Goal: Task Accomplishment & Management: Use online tool/utility

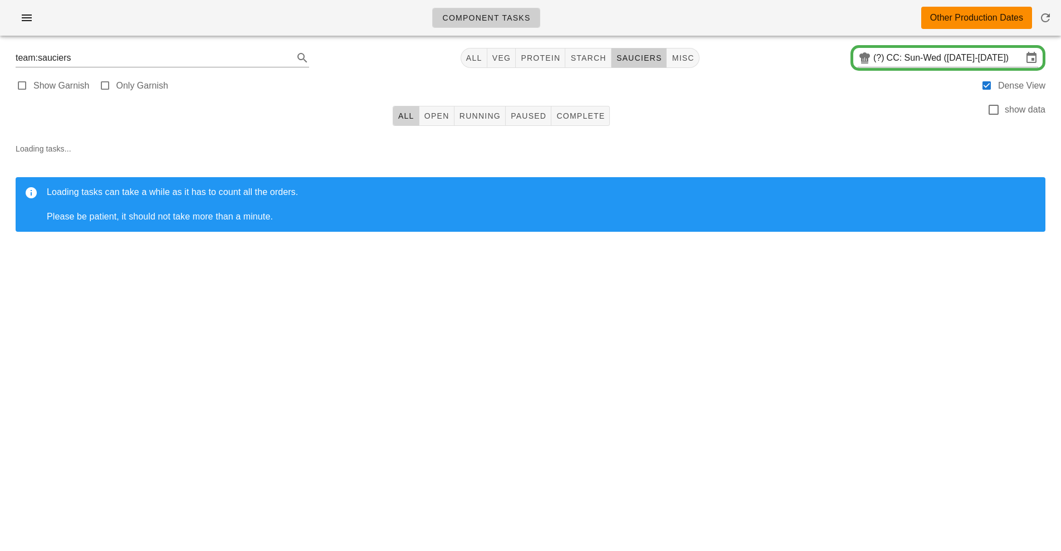
click at [408, 121] on button "All" at bounding box center [406, 116] width 27 height 20
click at [642, 61] on span "sauciers" at bounding box center [639, 57] width 46 height 9
click at [632, 59] on span "sauciers" at bounding box center [634, 57] width 46 height 9
click at [738, 349] on div "Component Tasks Other Production Dates team:sauciers All veg protein starch sau…" at bounding box center [530, 275] width 1061 height 551
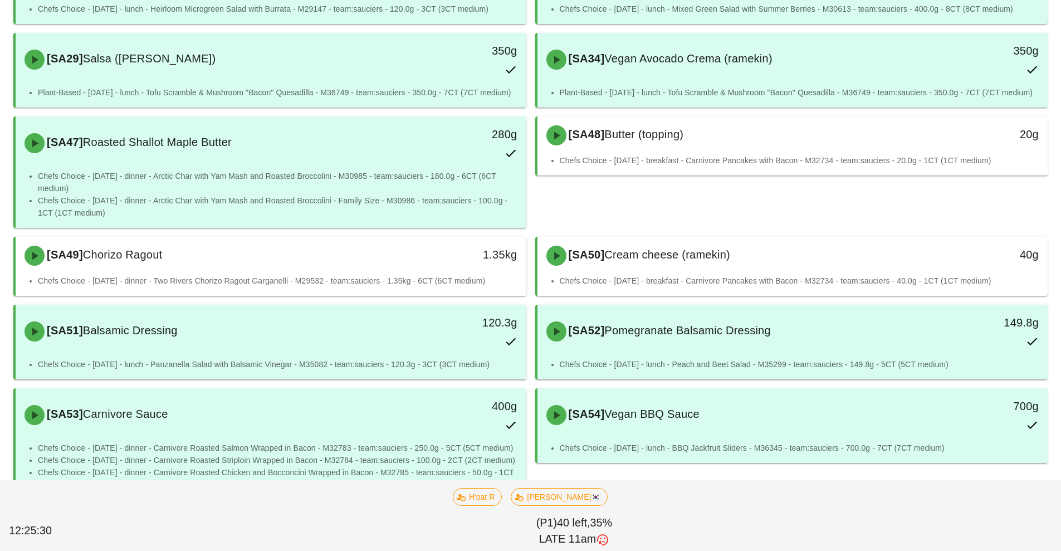
scroll to position [814, 0]
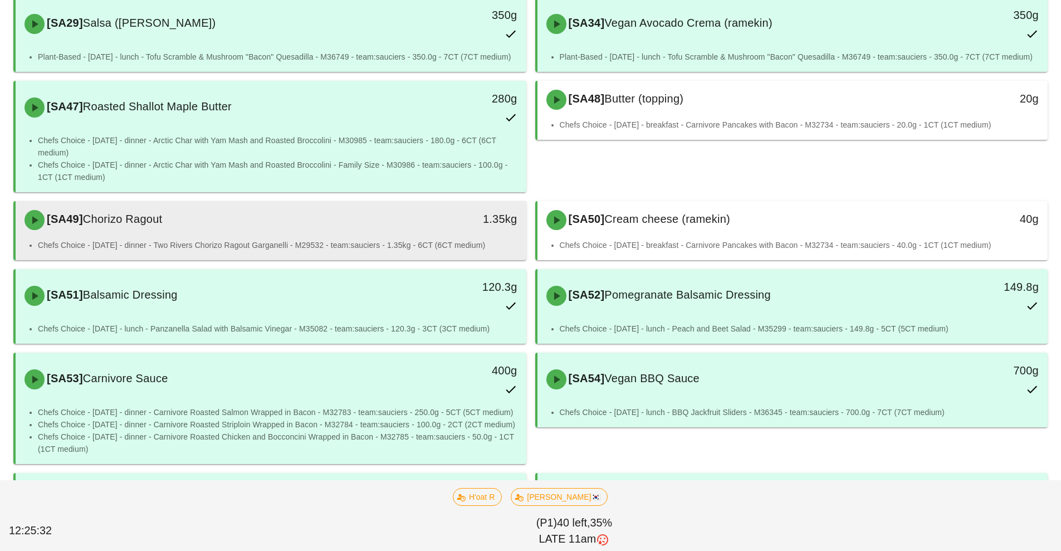
click at [340, 239] on li "Chefs Choice - [DATE] - dinner - Two Rivers Chorizo Ragout Garganelli - M29532 …" at bounding box center [277, 245] width 479 height 12
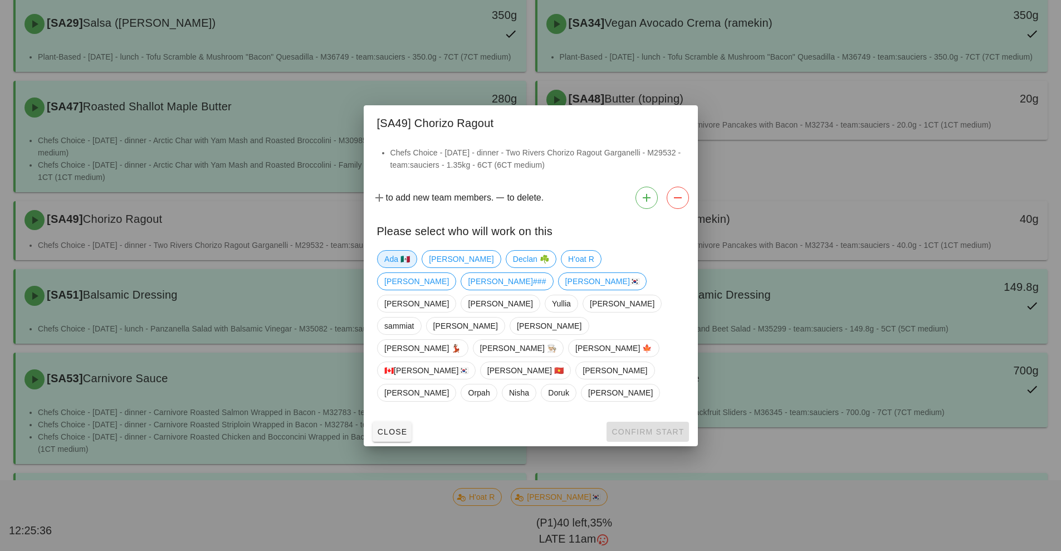
click at [402, 267] on span "Ada 🇲🇽" at bounding box center [397, 259] width 26 height 17
click at [635, 427] on span "Confirm Start" at bounding box center [647, 431] width 73 height 9
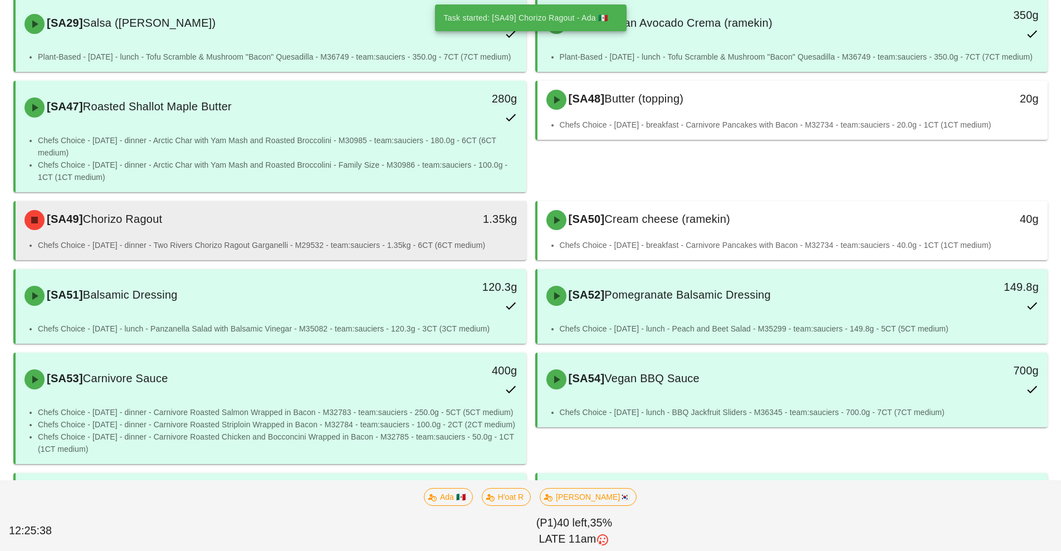
click at [407, 235] on div "1.35kg" at bounding box center [460, 219] width 126 height 33
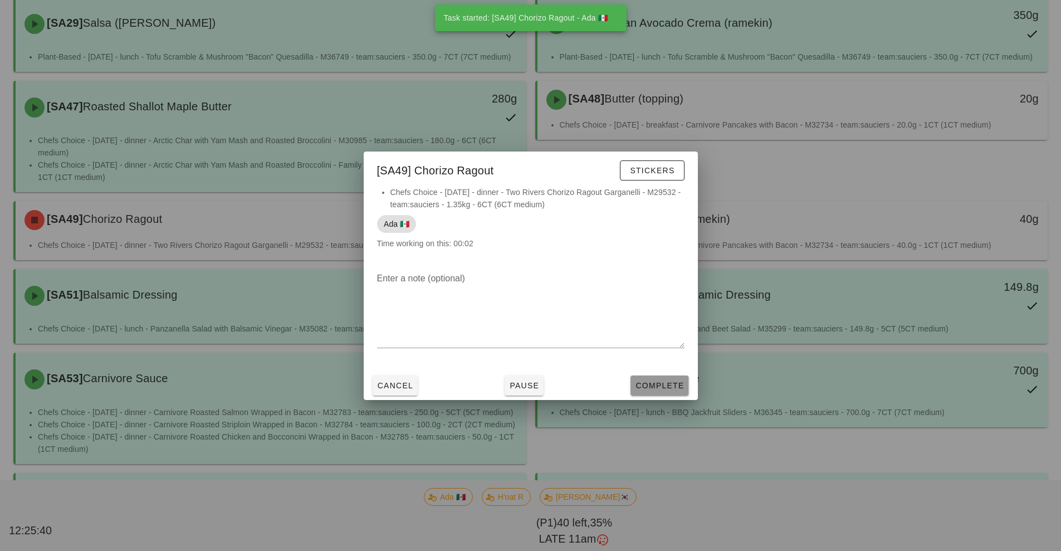
click at [664, 389] on span "Complete" at bounding box center [659, 385] width 49 height 9
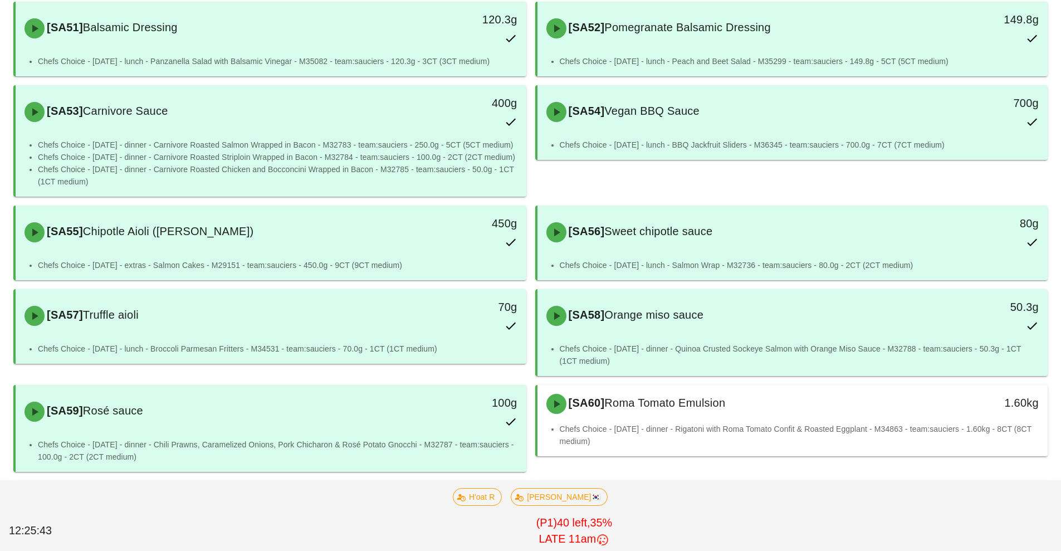
scroll to position [1224, 0]
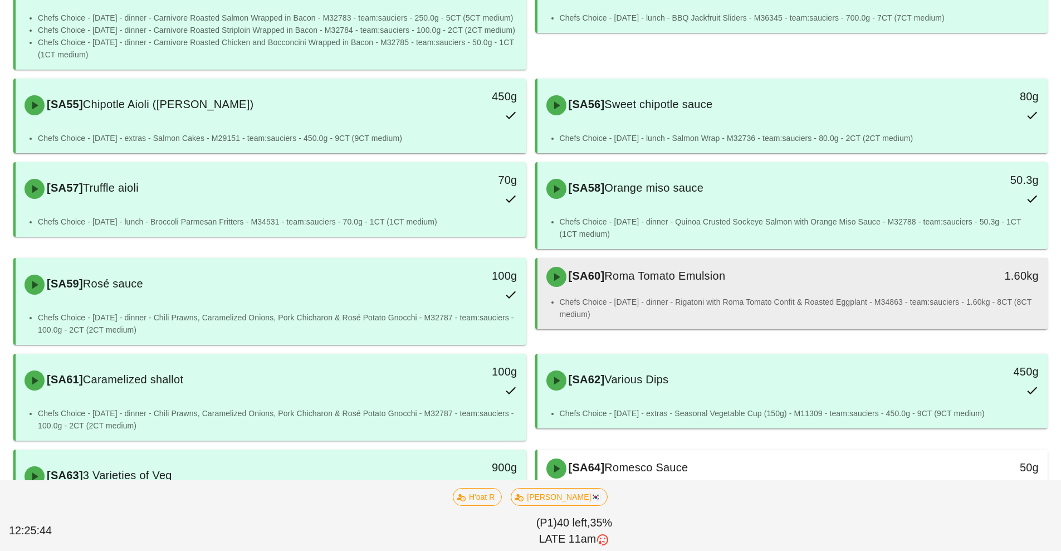
click at [765, 300] on li "Chefs Choice - [DATE] - dinner - Rigatoni with Roma Tomato Confit & Roasted Egg…" at bounding box center [799, 308] width 479 height 25
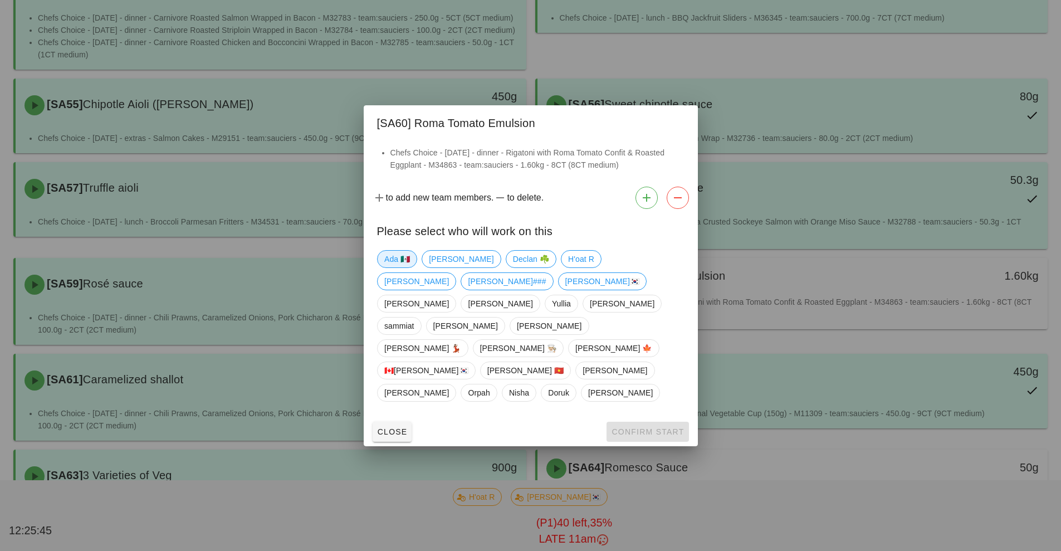
click at [407, 267] on span "Ada 🇲🇽" at bounding box center [397, 259] width 26 height 17
click at [627, 427] on span "Confirm Start" at bounding box center [647, 431] width 73 height 9
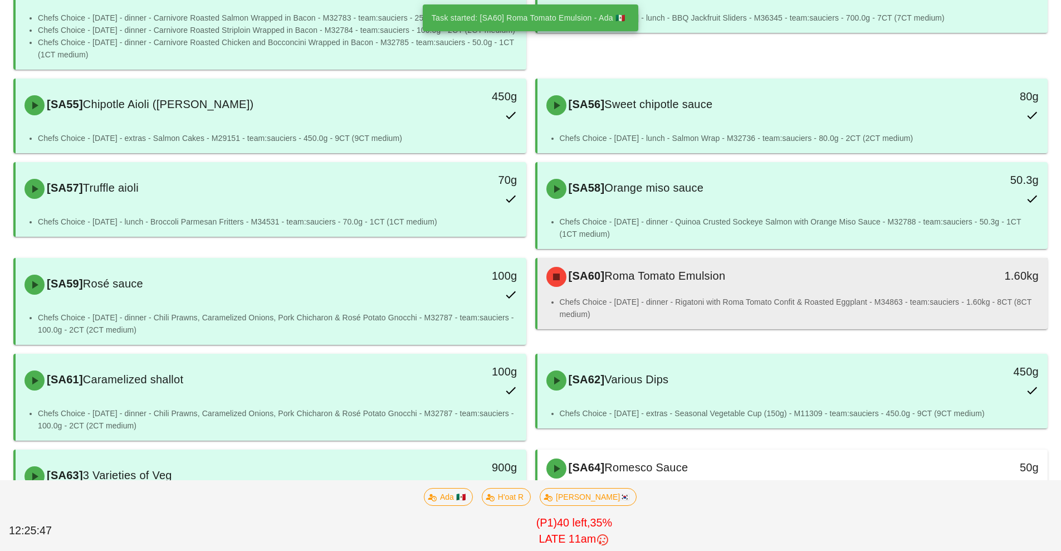
click at [720, 315] on li "Chefs Choice - [DATE] - dinner - Rigatoni with Roma Tomato Confit & Roasted Egg…" at bounding box center [799, 308] width 479 height 25
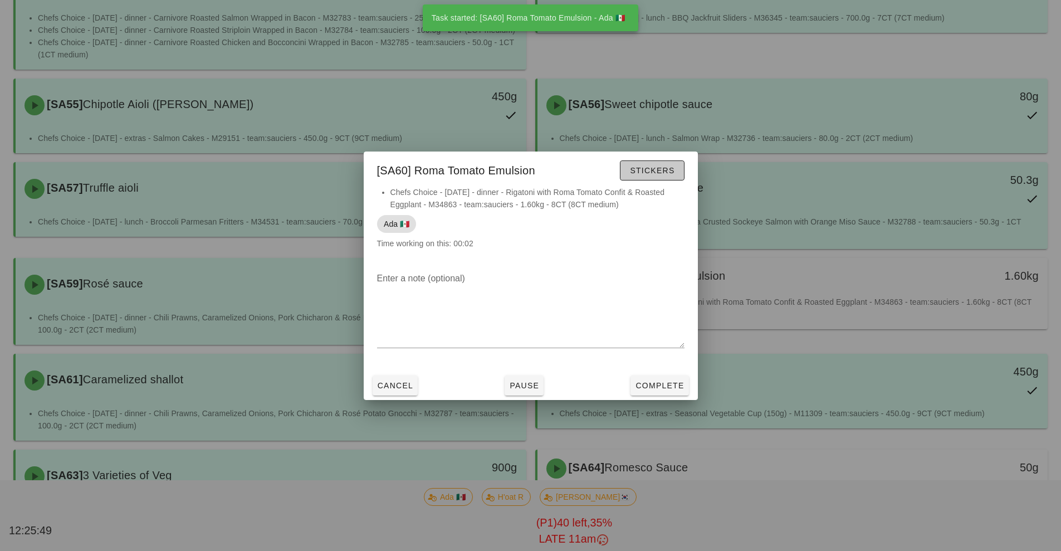
click at [657, 172] on span "Stickers" at bounding box center [651, 170] width 45 height 9
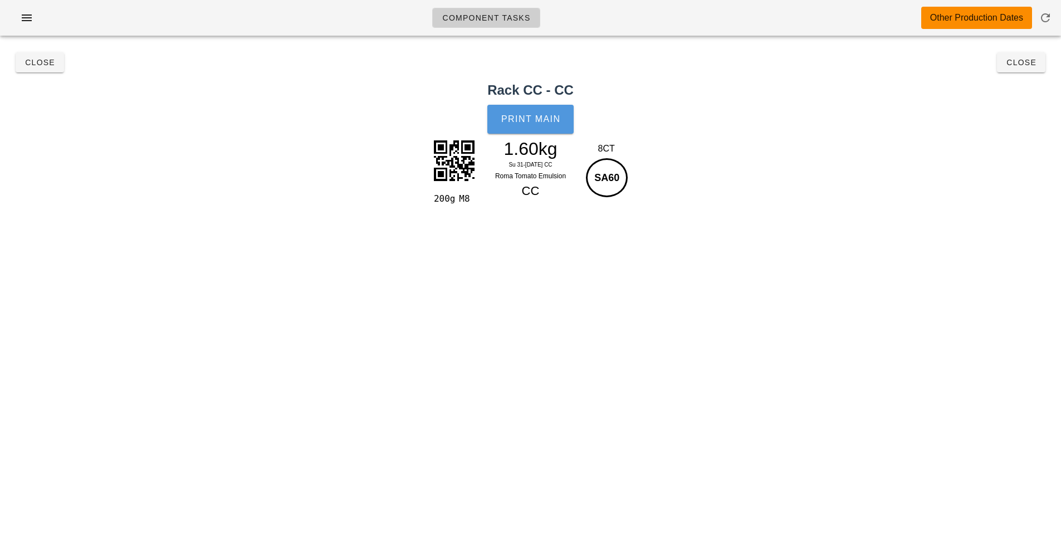
click at [547, 132] on button "Print Main" at bounding box center [530, 119] width 86 height 29
click at [1022, 70] on button "Close" at bounding box center [1021, 62] width 48 height 20
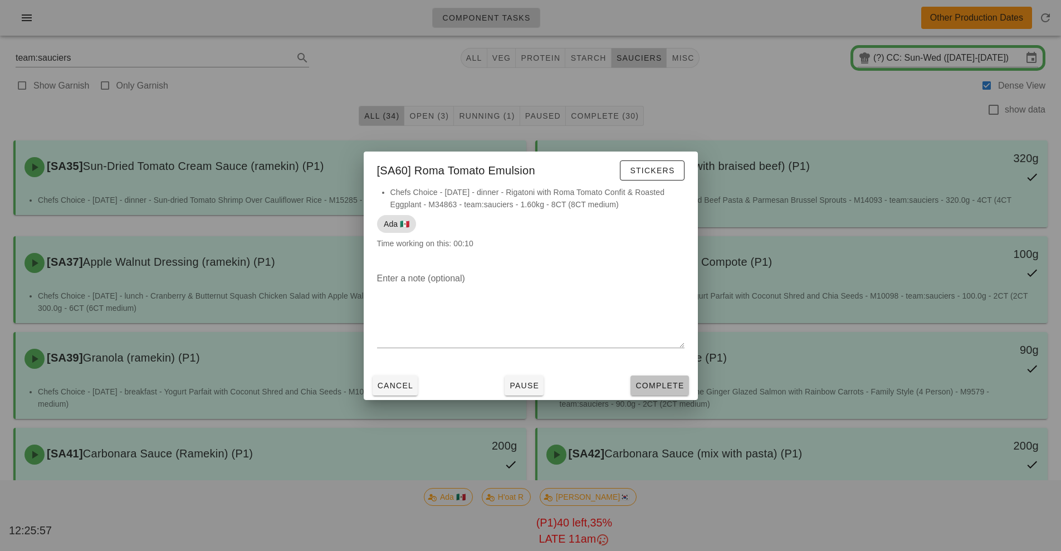
click at [660, 393] on button "Complete" at bounding box center [659, 385] width 58 height 20
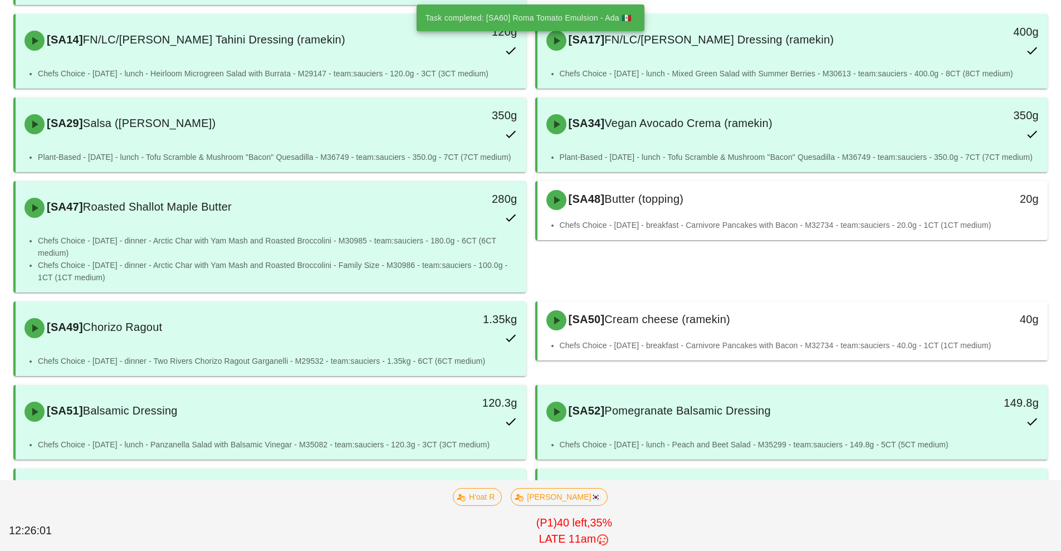
scroll to position [714, 0]
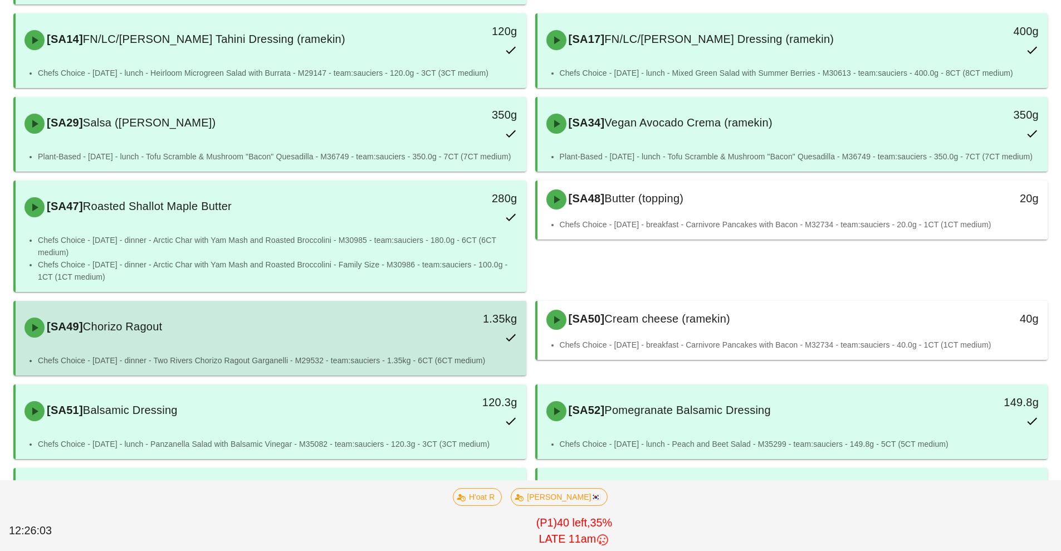
click at [363, 348] on div "[SA49] Chorizo Ragout 1.35kg" at bounding box center [271, 327] width 506 height 49
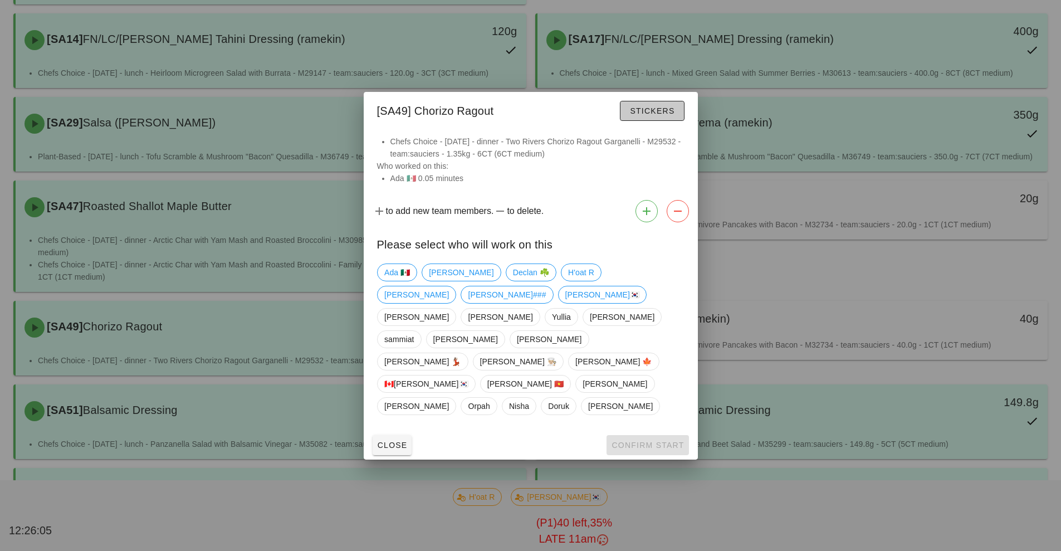
click at [664, 115] on span "Stickers" at bounding box center [651, 110] width 45 height 9
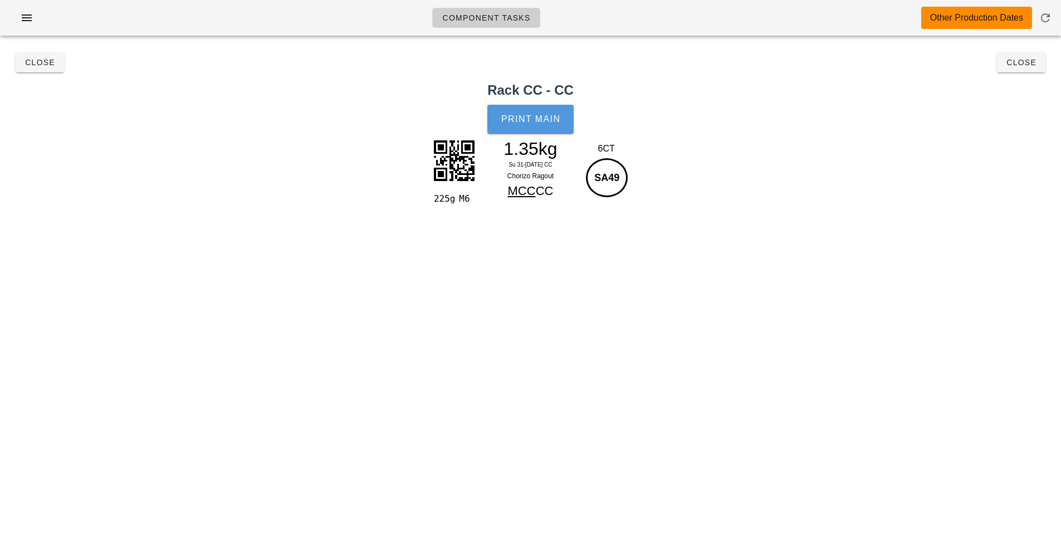
click at [531, 123] on span "Print Main" at bounding box center [531, 119] width 60 height 10
click at [1024, 70] on button "Close" at bounding box center [1021, 62] width 48 height 20
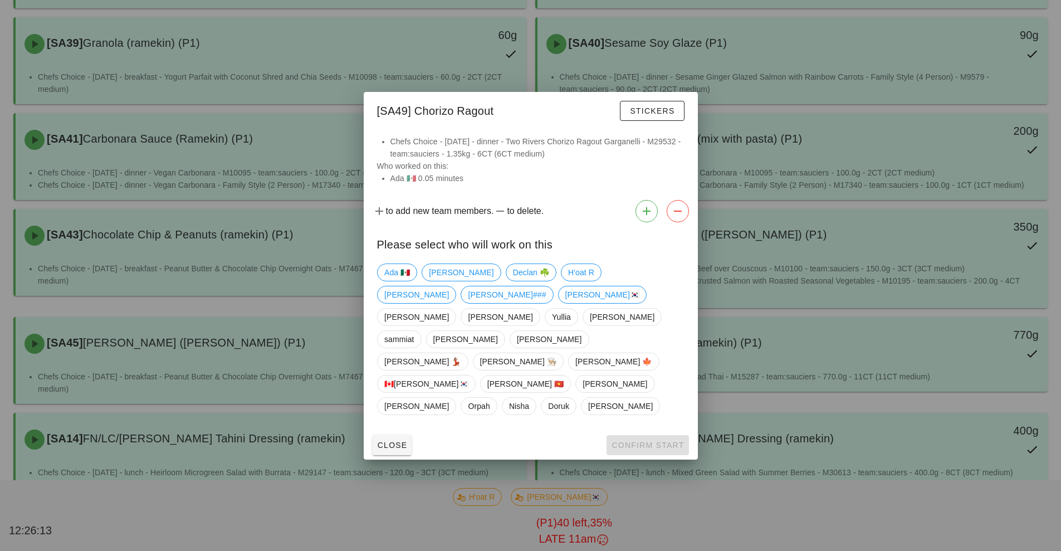
scroll to position [382, 0]
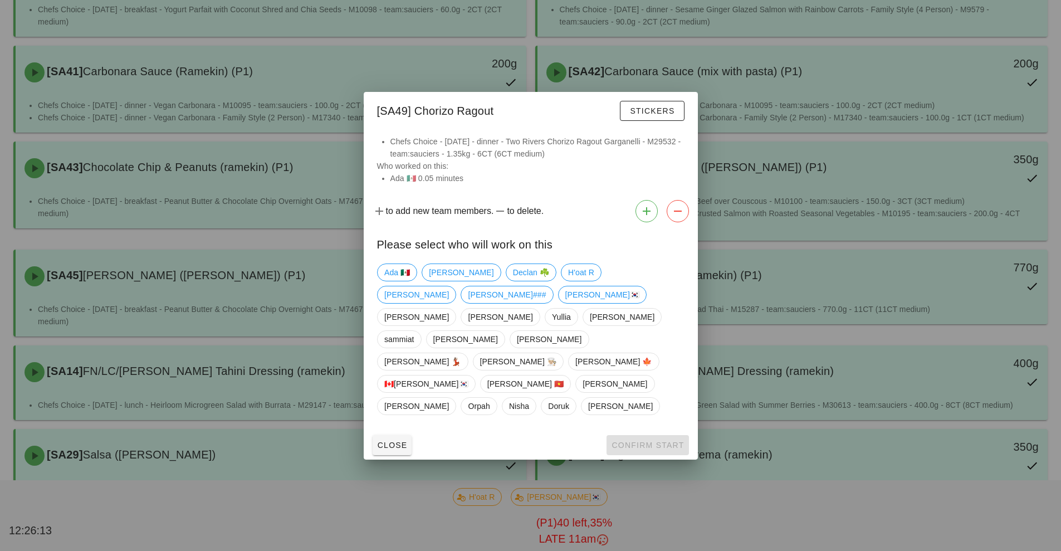
click at [791, 164] on div at bounding box center [530, 275] width 1061 height 551
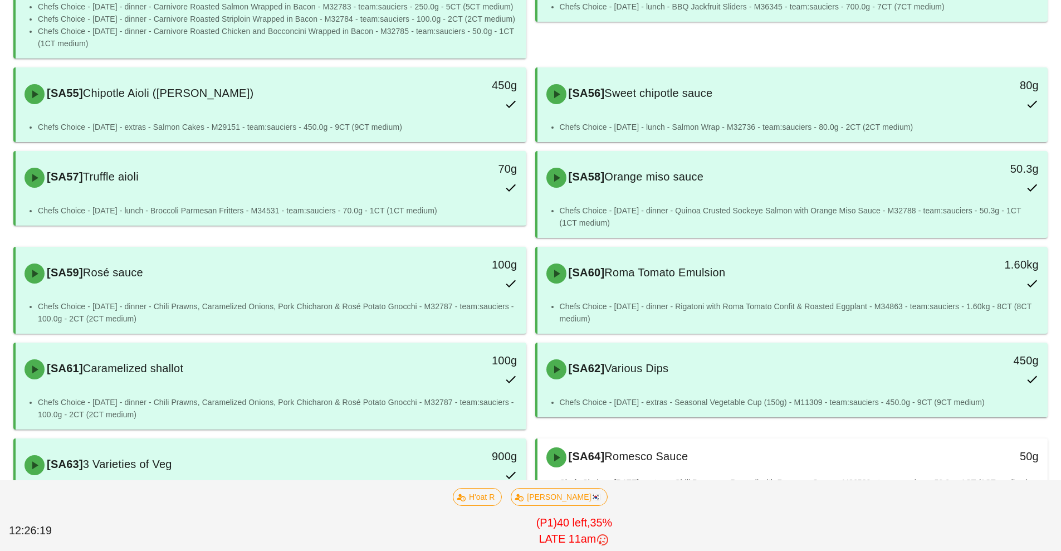
scroll to position [1277, 0]
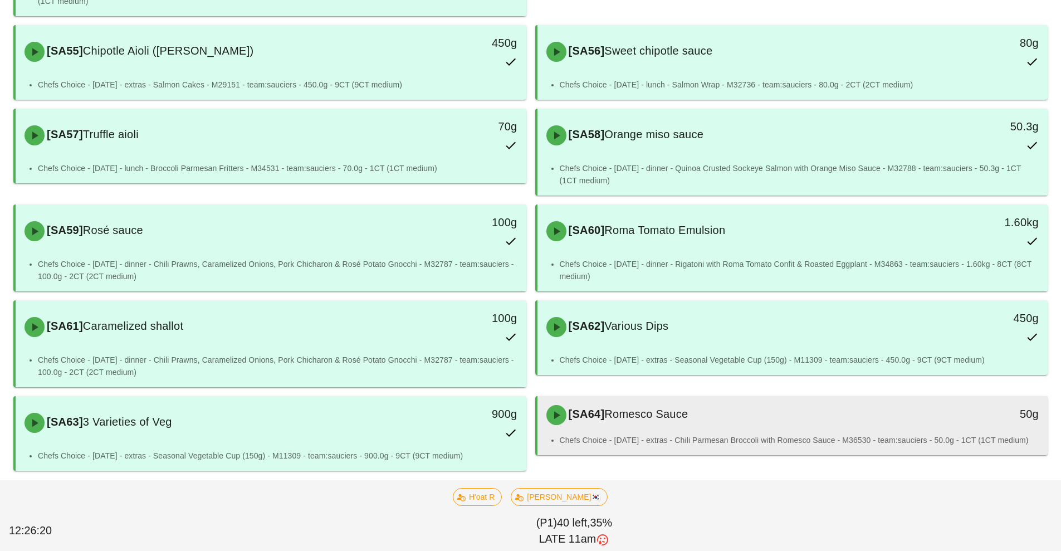
click at [737, 422] on div "[SA64] Romesco Sauce" at bounding box center [729, 414] width 379 height 33
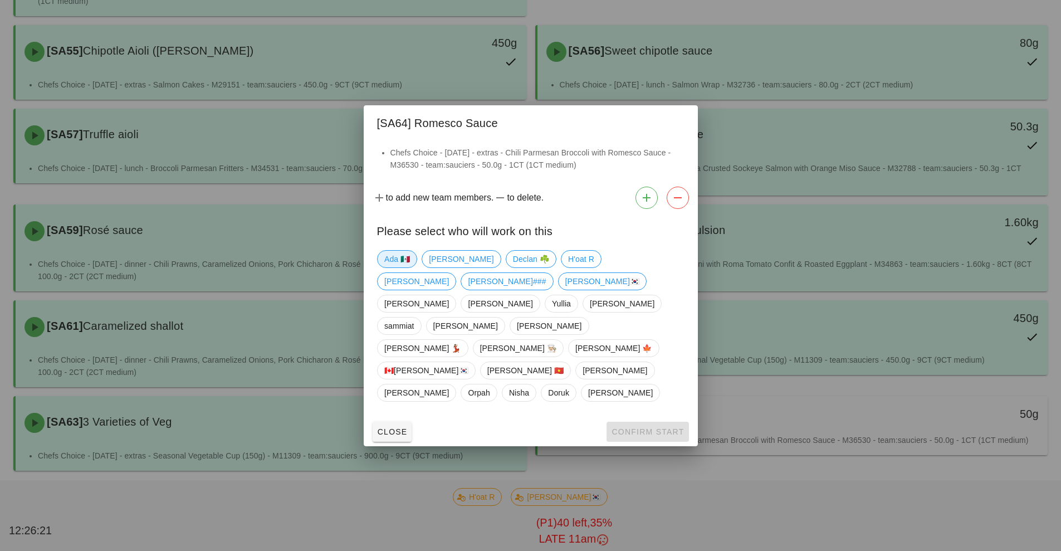
click at [395, 267] on span "Ada 🇲🇽" at bounding box center [397, 259] width 26 height 17
click at [625, 427] on span "Confirm Start" at bounding box center [647, 431] width 73 height 9
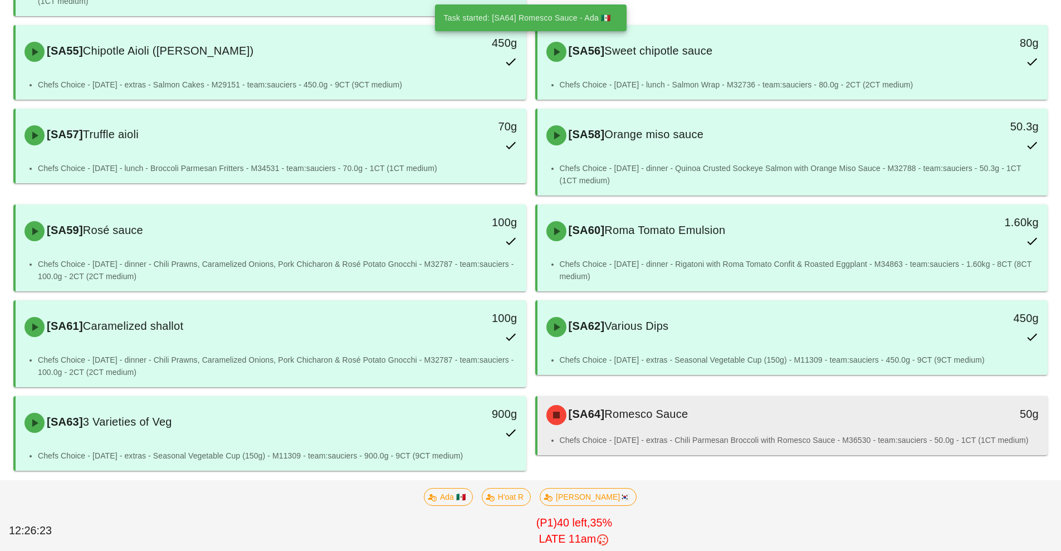
click at [681, 434] on li "Chefs Choice - [DATE] - extras - Chili Parmesan Broccoli with Romesco Sauce - M…" at bounding box center [799, 440] width 479 height 12
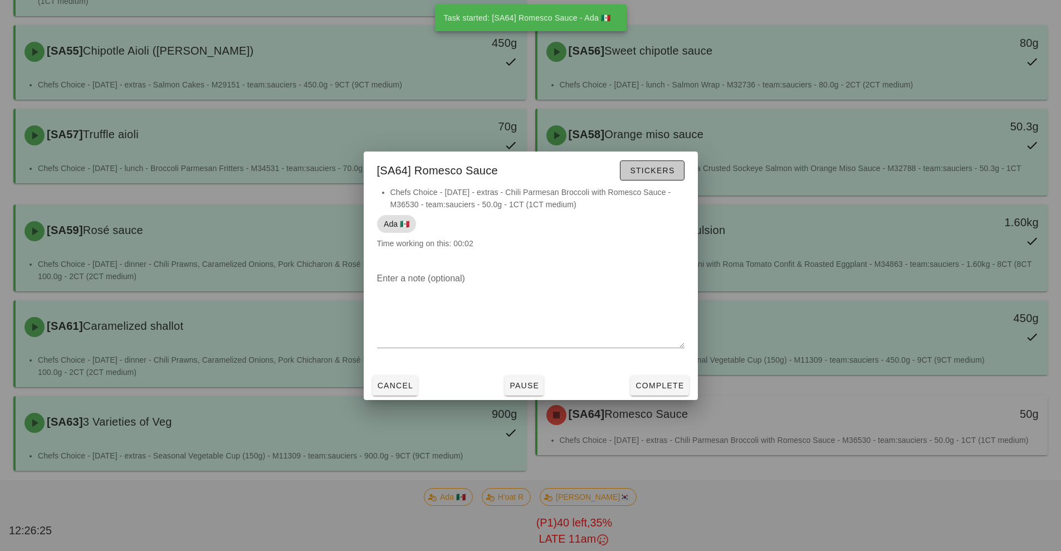
click at [656, 173] on span "Stickers" at bounding box center [651, 170] width 45 height 9
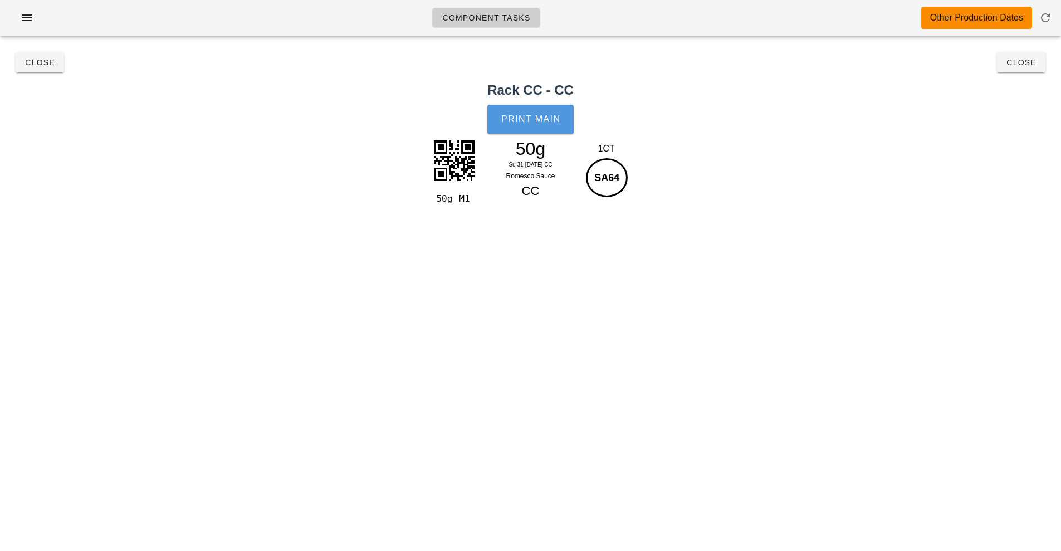
click at [541, 118] on span "Print Main" at bounding box center [531, 119] width 60 height 10
click at [1023, 63] on span "Close" at bounding box center [1021, 62] width 31 height 9
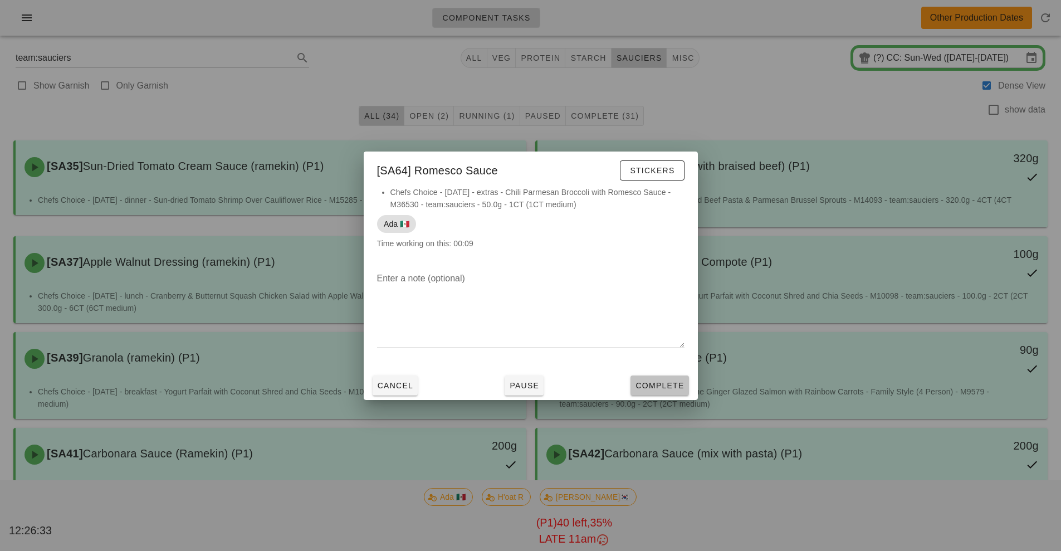
click at [663, 388] on span "Complete" at bounding box center [659, 385] width 49 height 9
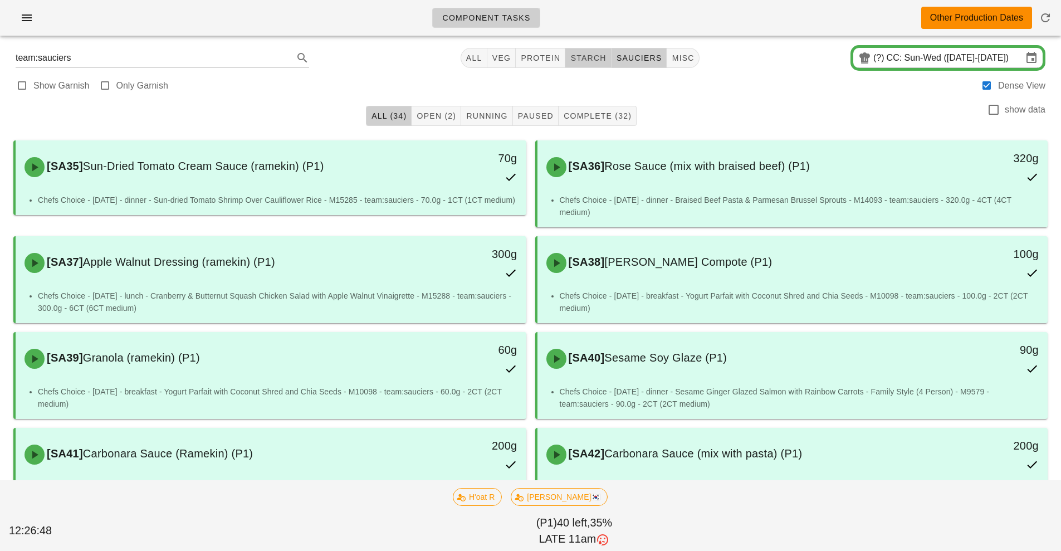
click at [595, 54] on span "starch" at bounding box center [588, 57] width 36 height 9
type input "team:starch"
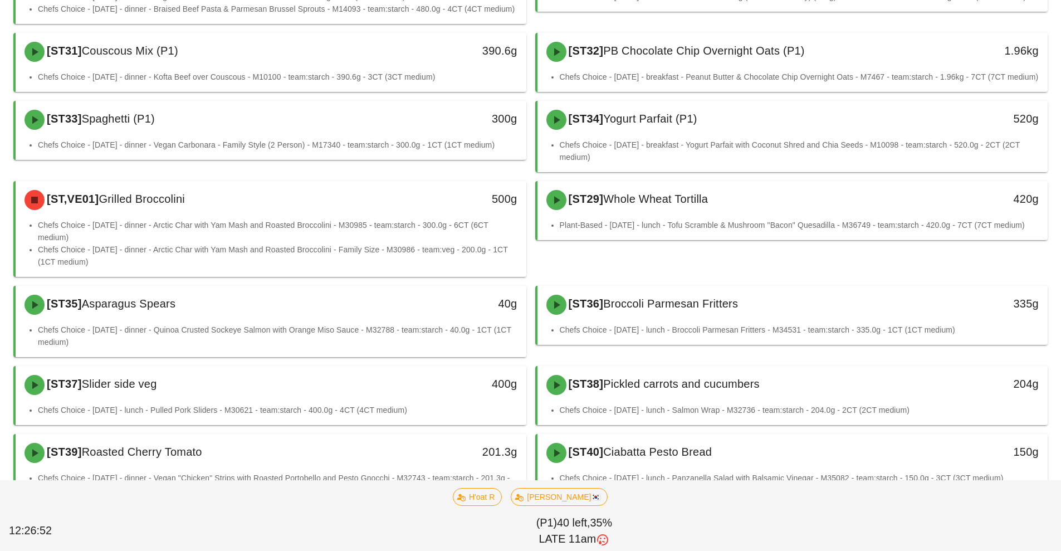
scroll to position [281, 0]
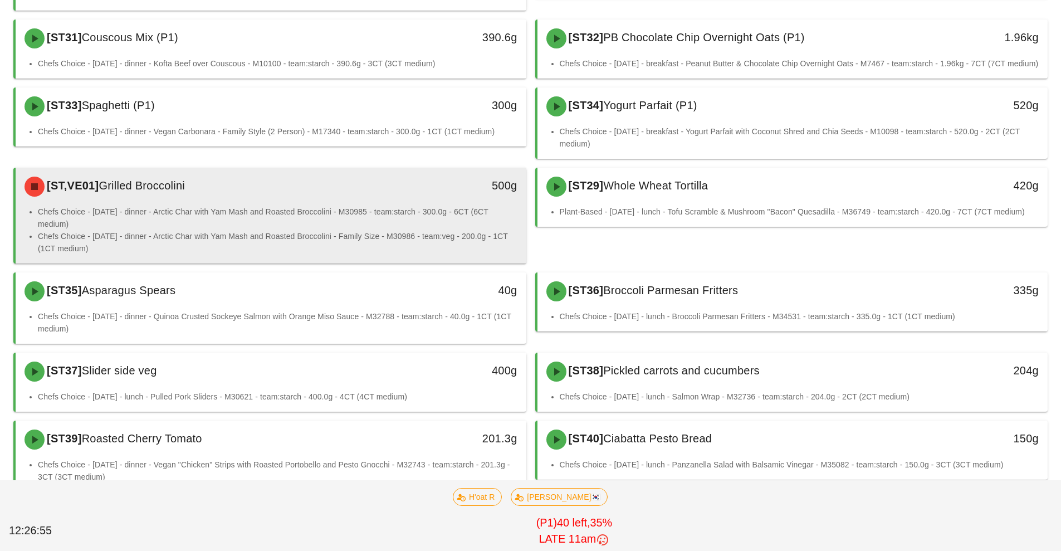
click at [356, 230] on li "Chefs Choice - [DATE] - dinner - Arctic Char with Yam Mash and Roasted Broccoli…" at bounding box center [277, 217] width 479 height 25
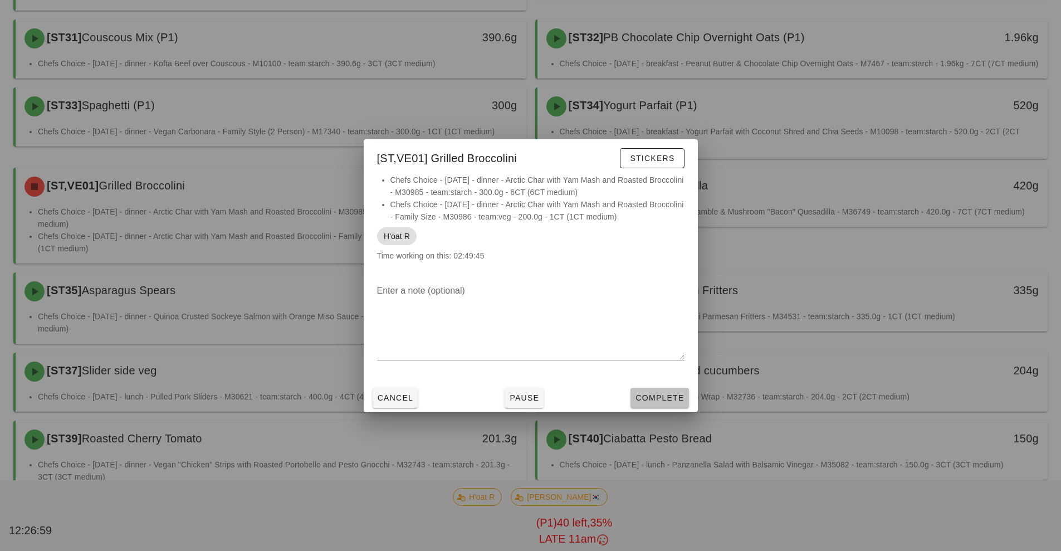
click at [670, 400] on span "Complete" at bounding box center [659, 397] width 49 height 9
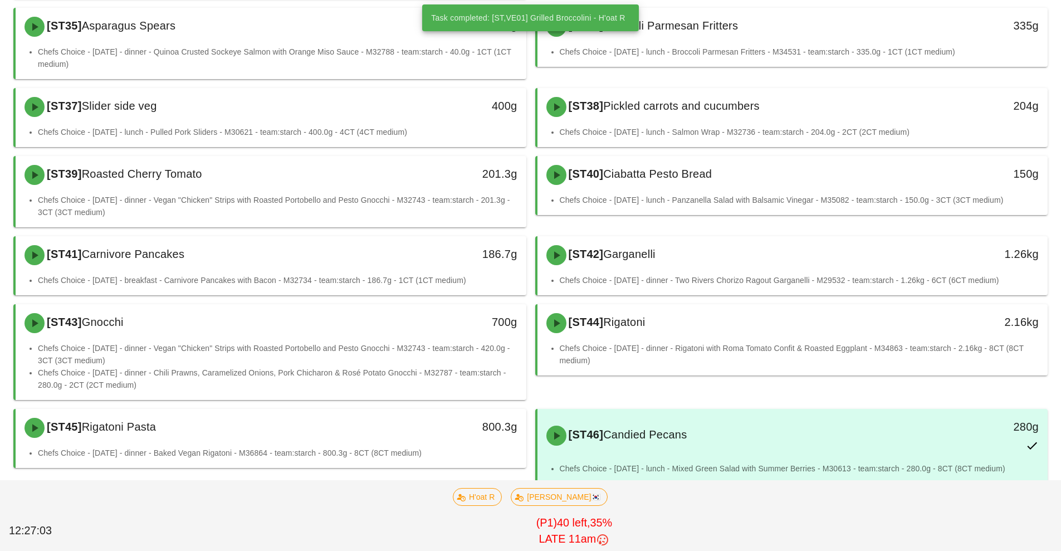
scroll to position [616, 0]
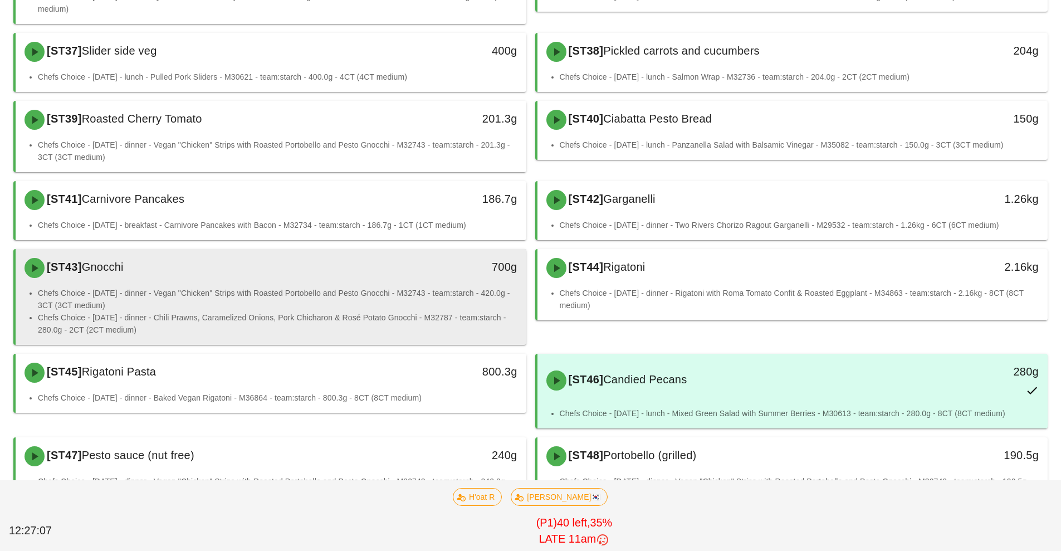
click at [323, 309] on li "Chefs Choice - [DATE] - dinner - Vegan "Chicken" Strips with Roasted Portobello…" at bounding box center [277, 299] width 479 height 25
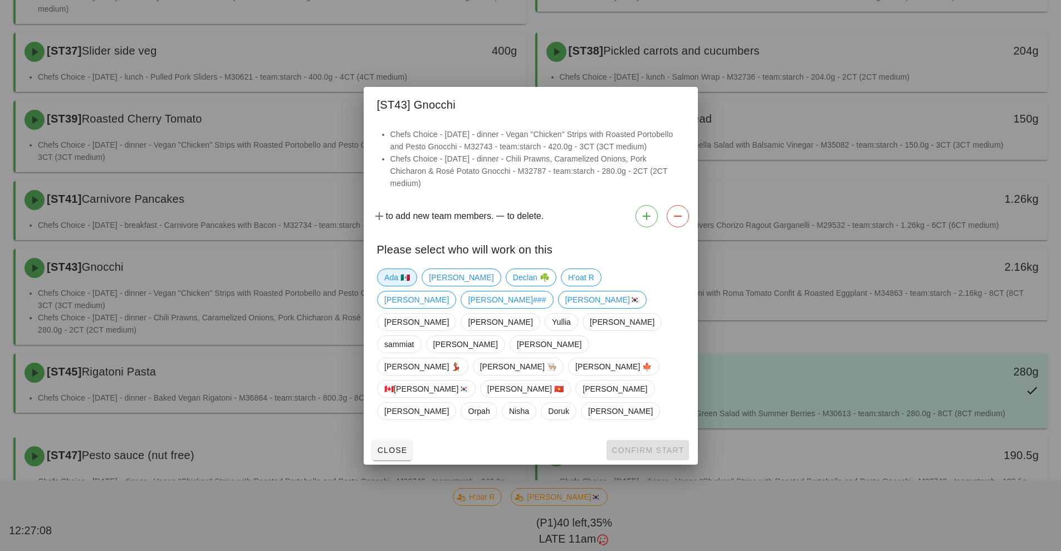
click at [390, 286] on span "Ada 🇲🇽" at bounding box center [397, 277] width 26 height 17
click at [642, 446] on span "Confirm Start" at bounding box center [647, 450] width 73 height 9
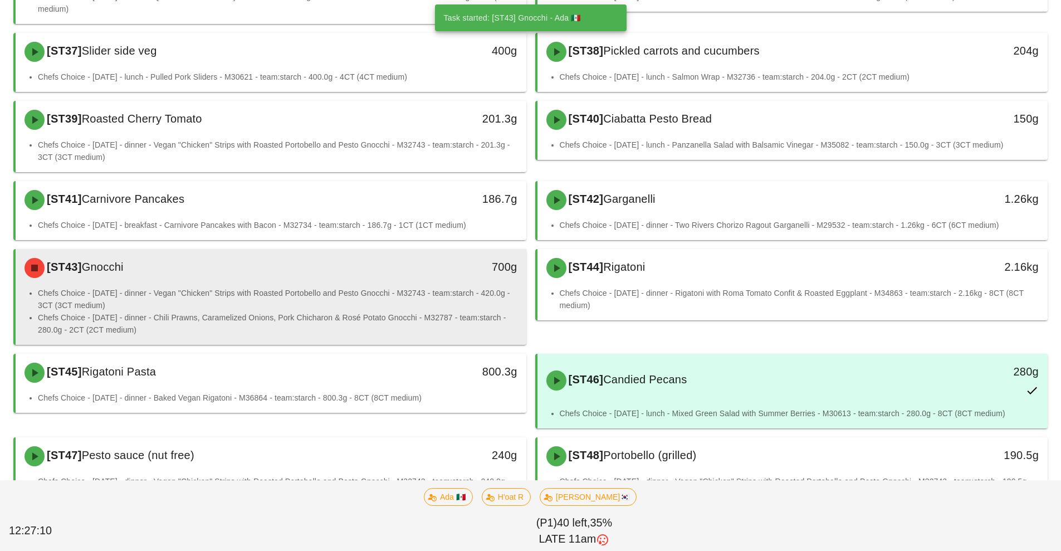
click at [350, 311] on li "Chefs Choice - [DATE] - dinner - Vegan "Chicken" Strips with Roasted Portobello…" at bounding box center [277, 299] width 479 height 25
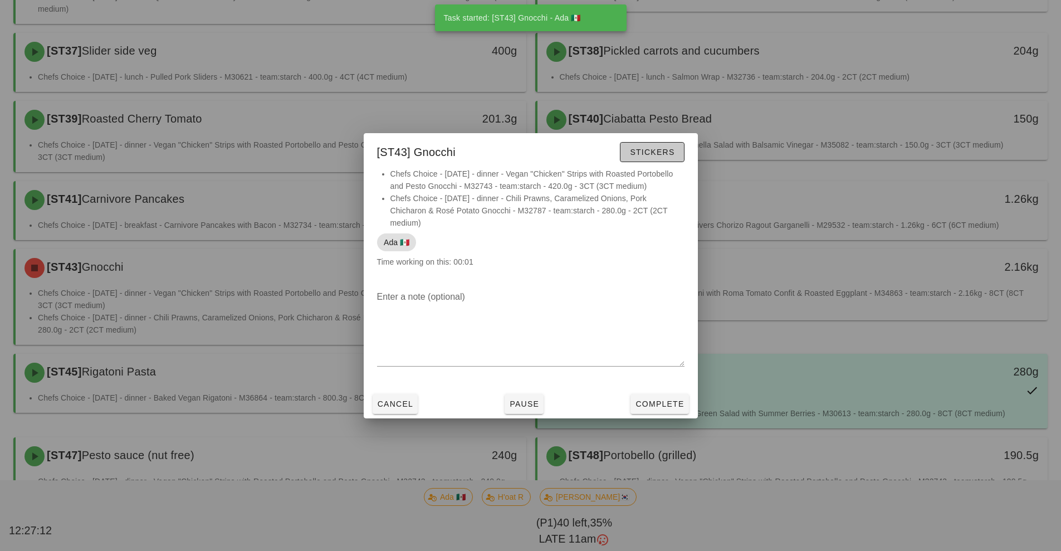
click at [657, 159] on button "Stickers" at bounding box center [652, 152] width 64 height 20
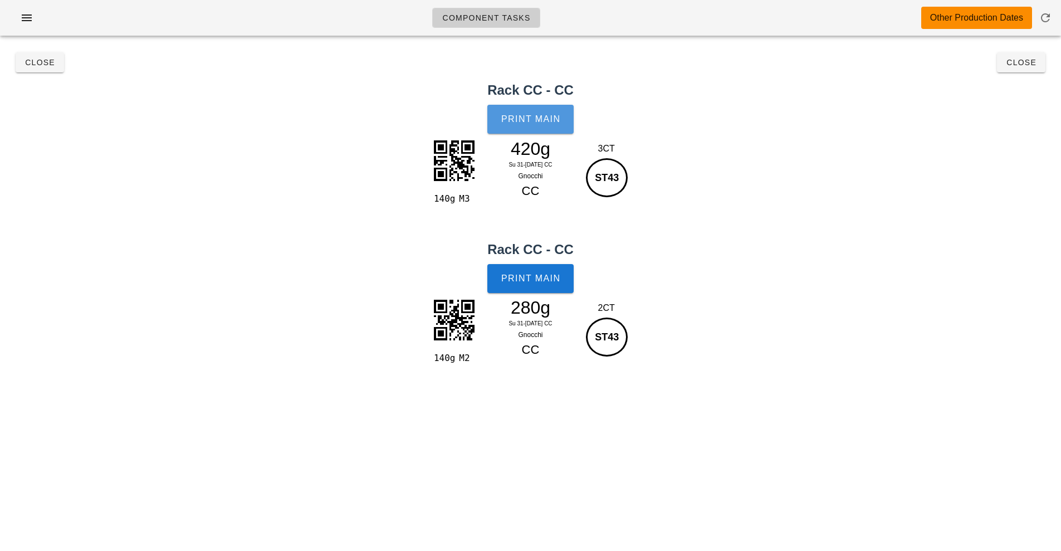
click at [536, 125] on button "Print Main" at bounding box center [530, 119] width 86 height 29
click at [540, 280] on span "Print Main" at bounding box center [531, 278] width 60 height 10
click at [1030, 68] on button "Close" at bounding box center [1021, 62] width 48 height 20
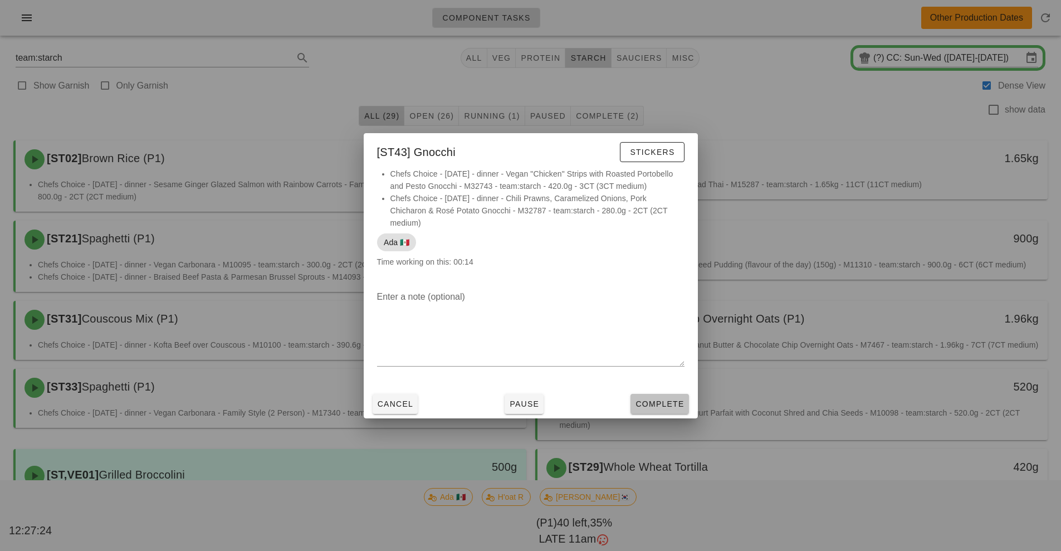
click at [669, 407] on span "Complete" at bounding box center [659, 403] width 49 height 9
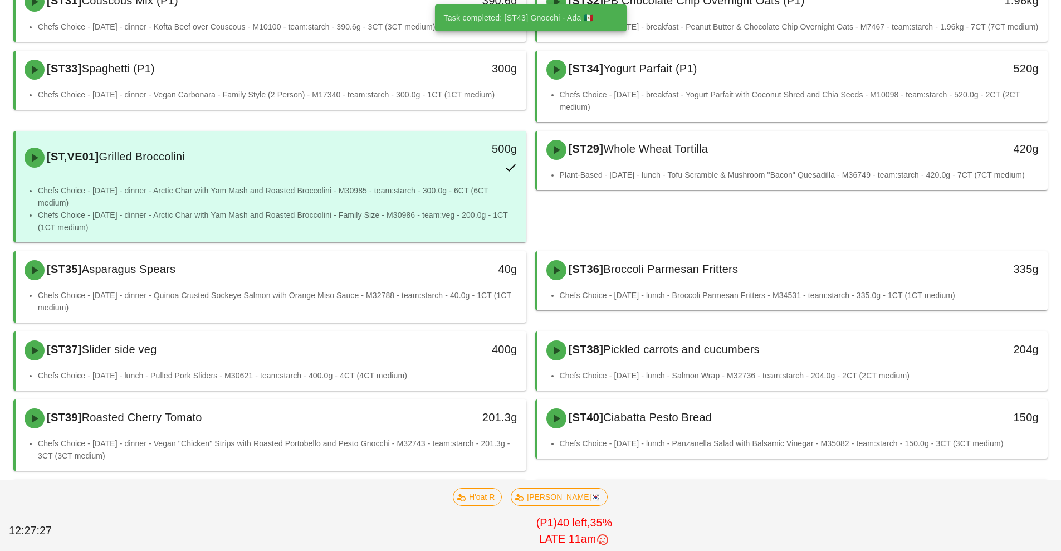
scroll to position [323, 0]
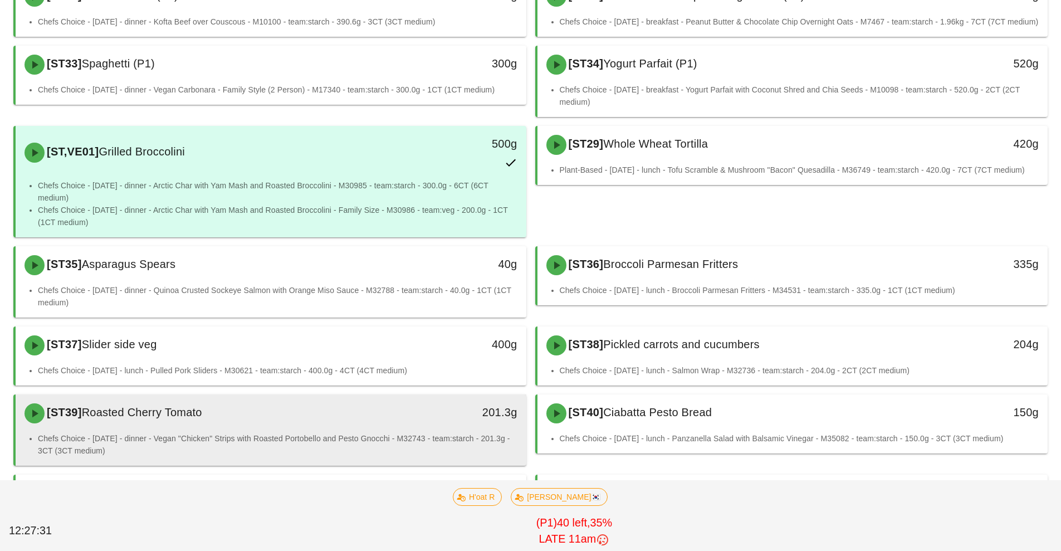
click at [386, 430] on div "[ST39] Roasted Cherry Tomato" at bounding box center [207, 413] width 379 height 33
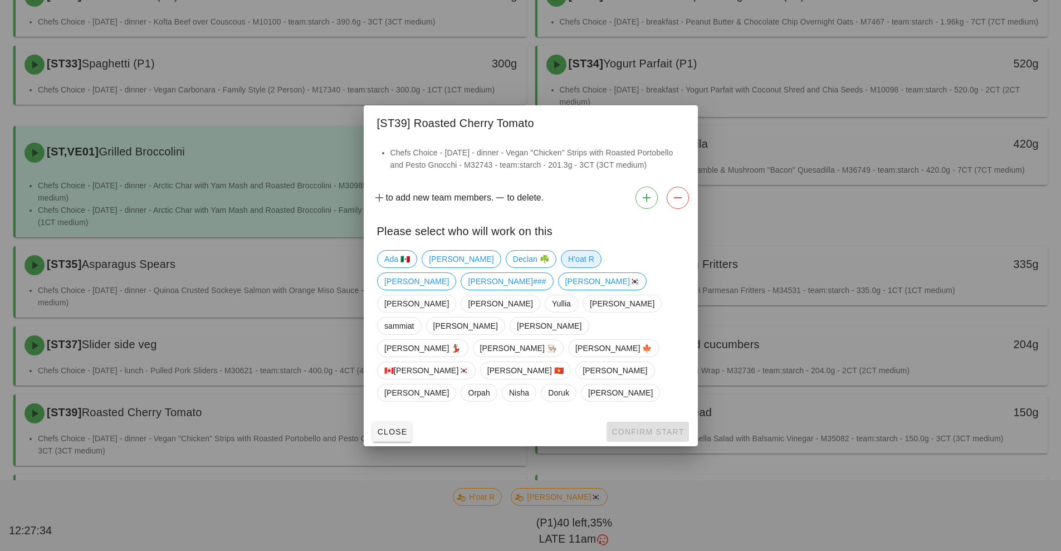
click at [568, 267] on span "H'oat R" at bounding box center [581, 259] width 26 height 17
click at [642, 427] on span "Confirm Start" at bounding box center [647, 431] width 73 height 9
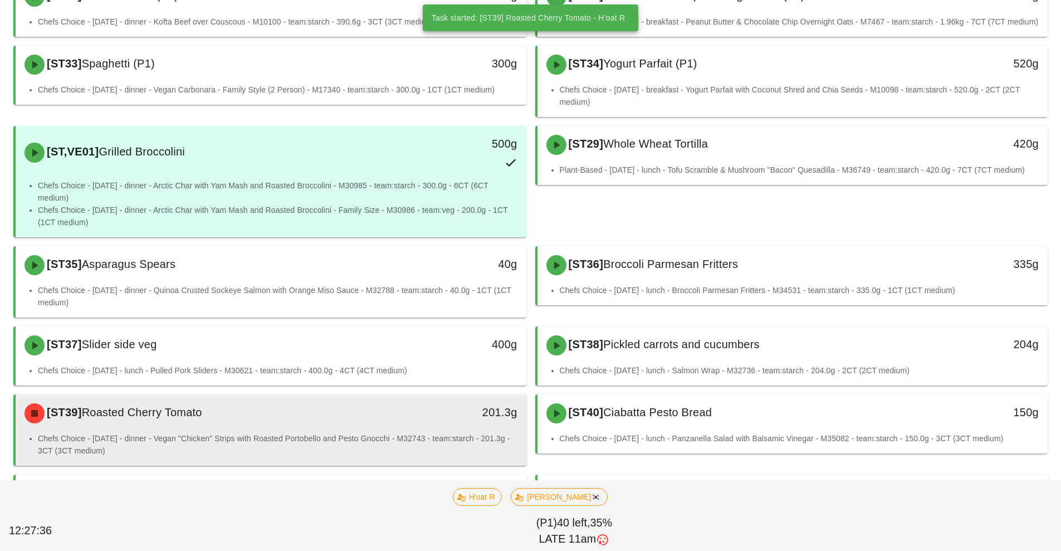
click at [339, 444] on li "Chefs Choice - [DATE] - dinner - Vegan "Chicken" Strips with Roasted Portobello…" at bounding box center [277, 444] width 479 height 25
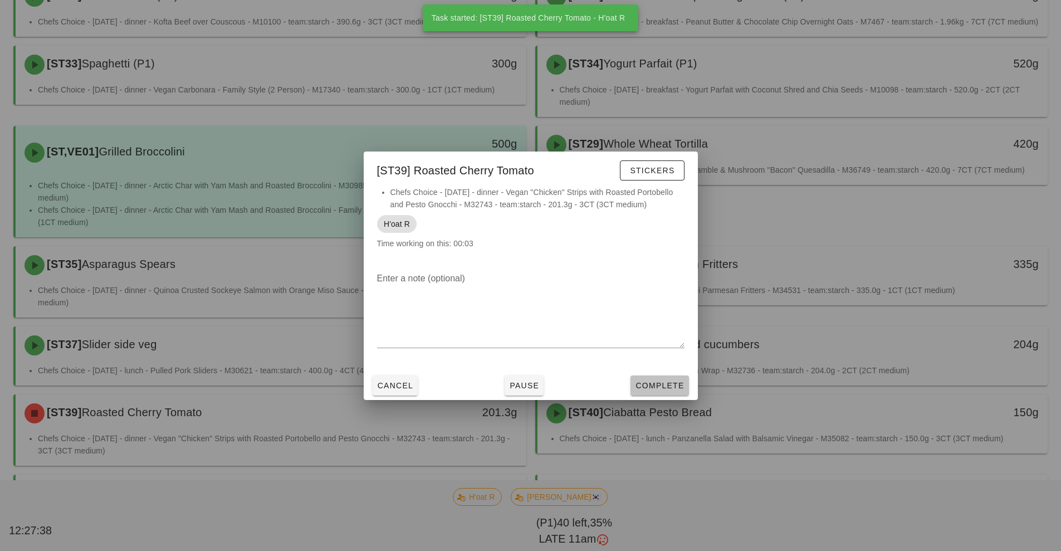
click at [661, 381] on span "Complete" at bounding box center [659, 385] width 49 height 9
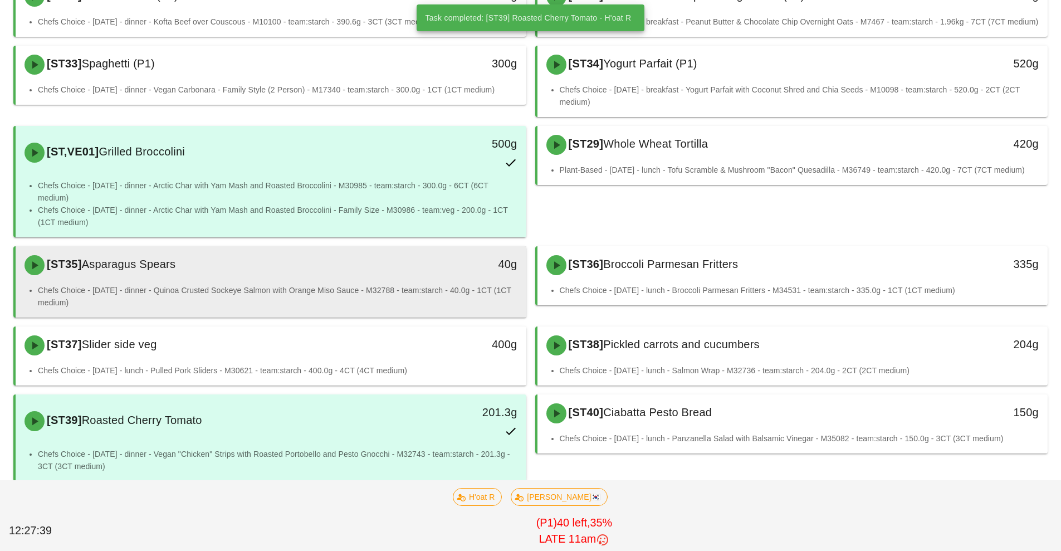
click at [357, 297] on li "Chefs Choice - [DATE] - dinner - Quinoa Crusted Sockeye Salmon with Orange Miso…" at bounding box center [277, 296] width 479 height 25
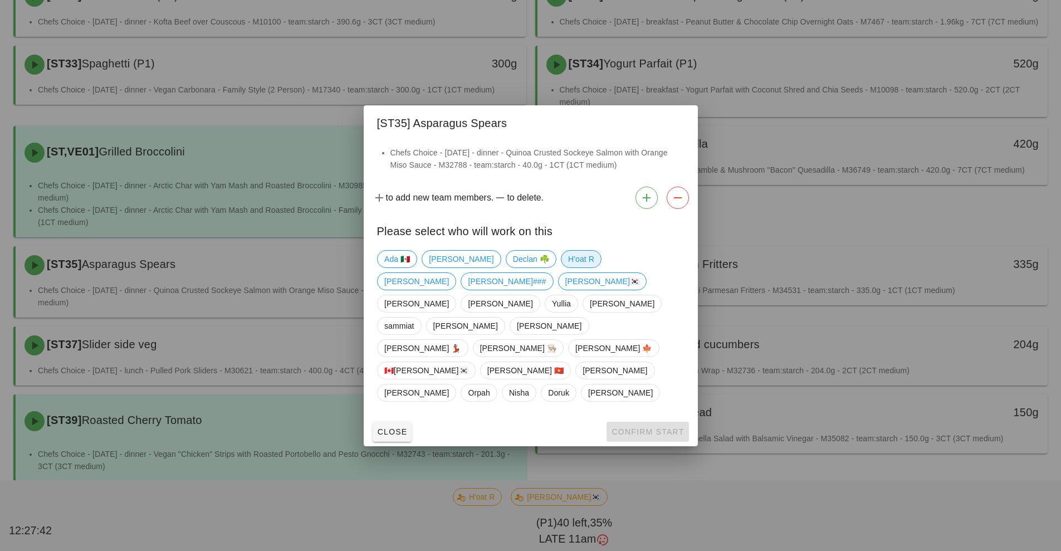
click at [568, 267] on span "H'oat R" at bounding box center [581, 259] width 26 height 17
click at [644, 427] on span "Confirm Start" at bounding box center [647, 431] width 73 height 9
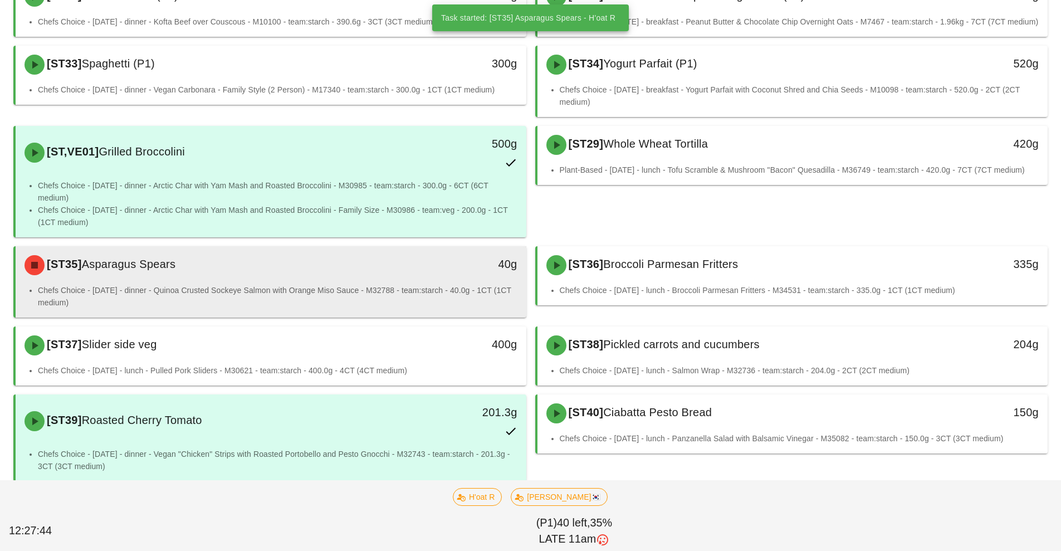
click at [438, 302] on li "Chefs Choice - [DATE] - dinner - Quinoa Crusted Sockeye Salmon with Orange Miso…" at bounding box center [277, 296] width 479 height 25
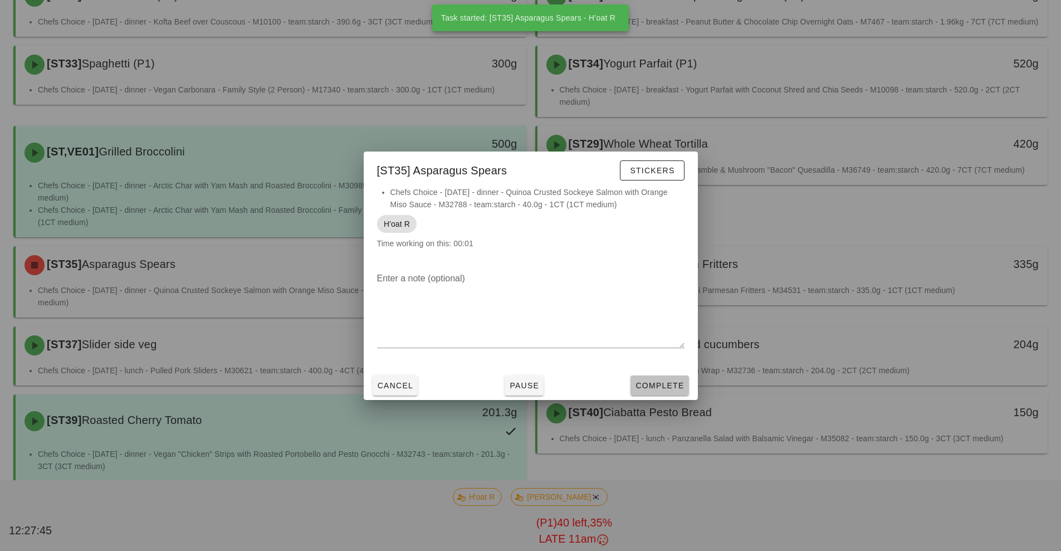
click at [660, 387] on span "Complete" at bounding box center [659, 385] width 49 height 9
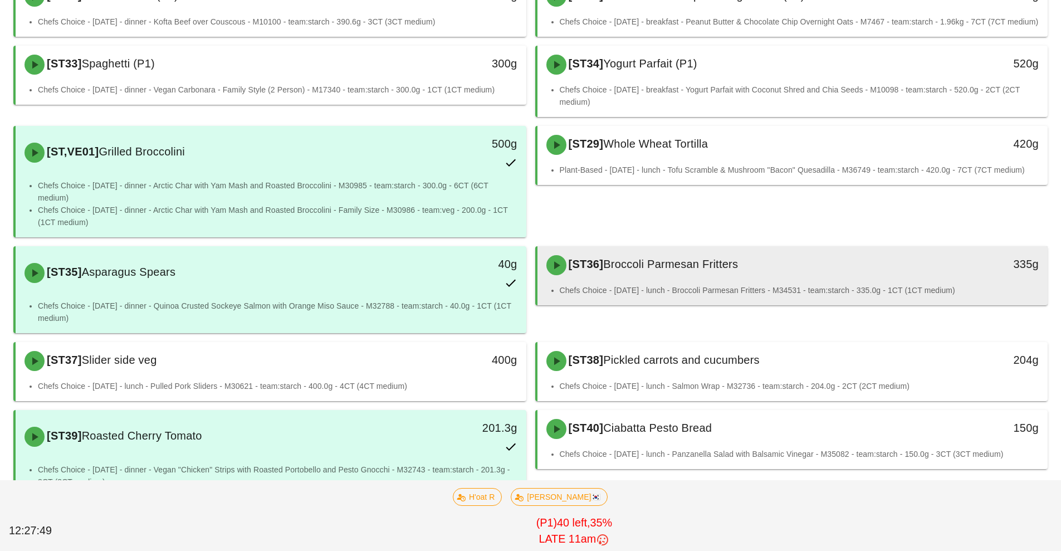
click at [808, 272] on div "[ST36] Broccoli Parmesan Fritters" at bounding box center [729, 264] width 379 height 33
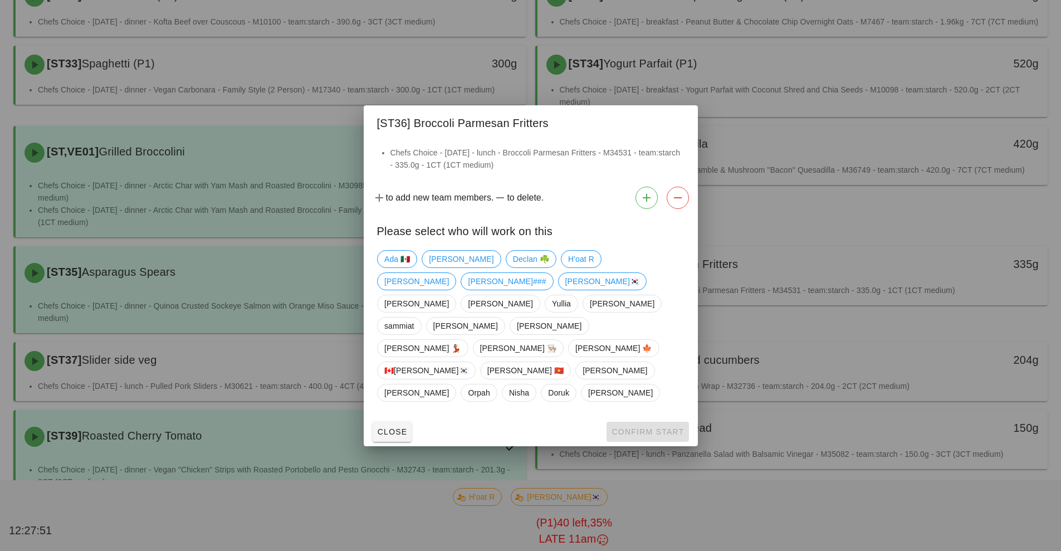
click at [841, 240] on div at bounding box center [530, 275] width 1061 height 551
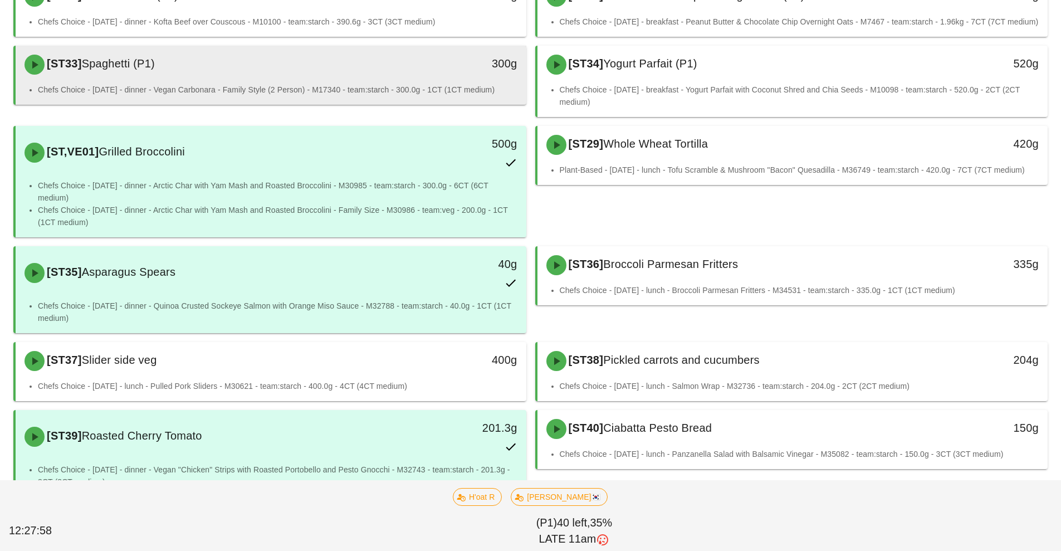
click at [339, 81] on div "[ST33] Spaghetti (P1)" at bounding box center [207, 64] width 379 height 33
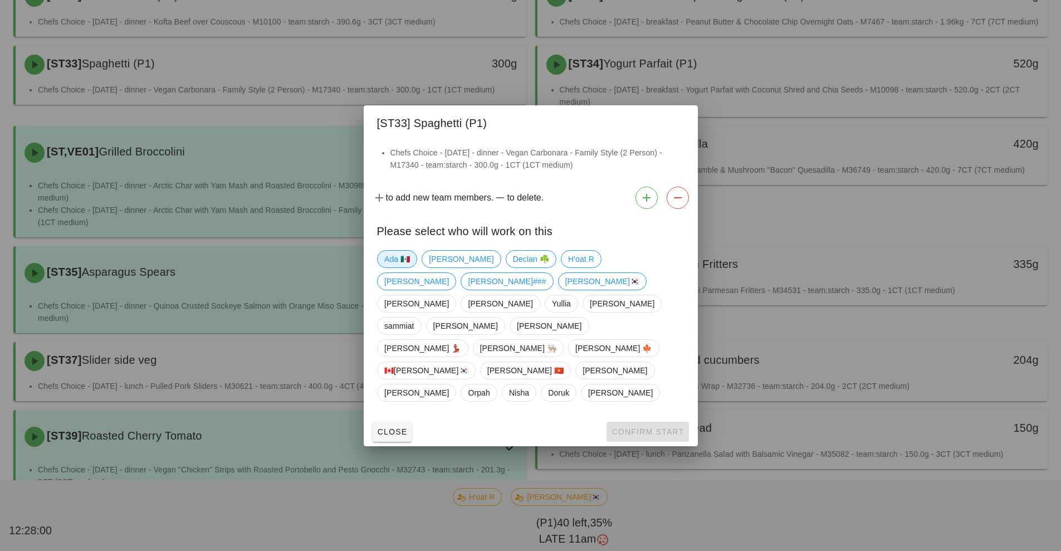
click at [400, 267] on span "Ada 🇲🇽" at bounding box center [397, 259] width 26 height 17
click at [632, 427] on span "Confirm Start" at bounding box center [647, 431] width 73 height 9
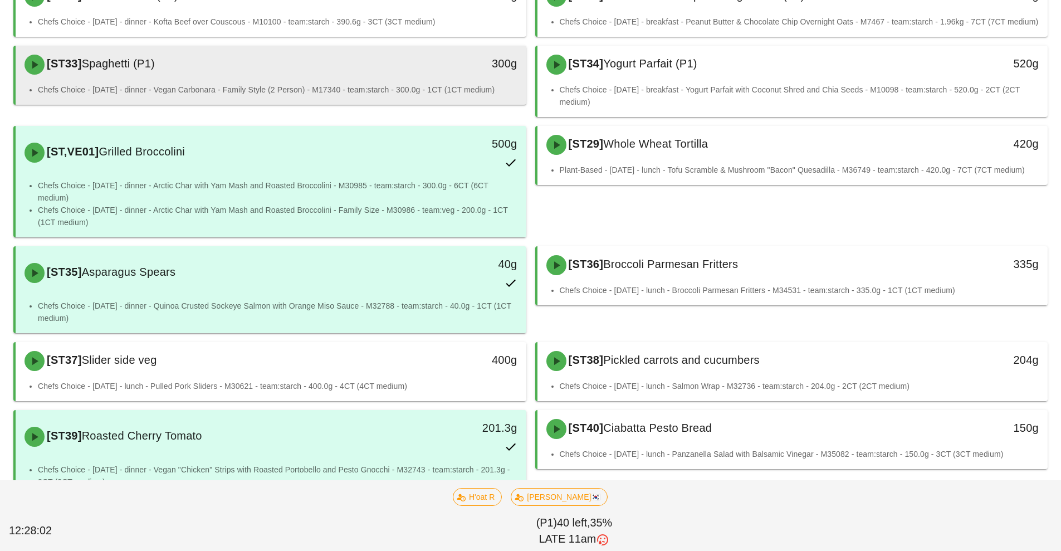
click at [389, 81] on div "[ST33] Spaghetti (P1)" at bounding box center [207, 64] width 379 height 33
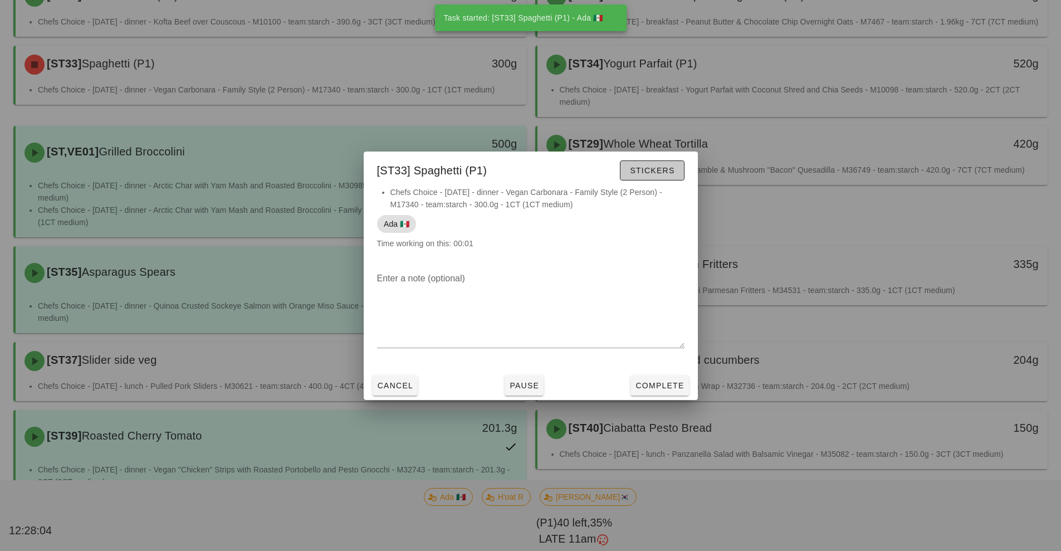
click at [657, 169] on span "Stickers" at bounding box center [651, 170] width 45 height 9
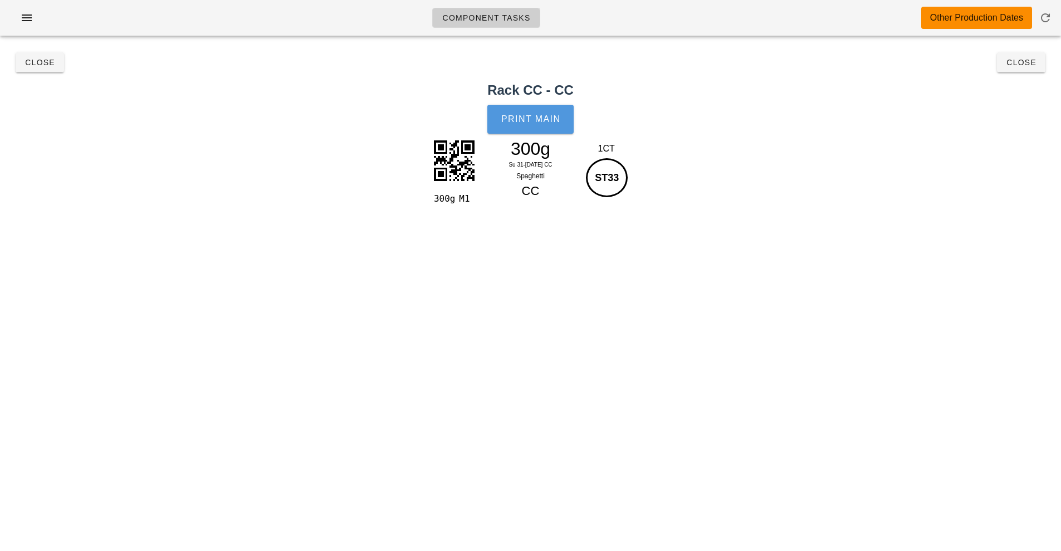
click at [547, 121] on span "Print Main" at bounding box center [531, 119] width 60 height 10
click at [1026, 62] on span "Close" at bounding box center [1021, 62] width 31 height 9
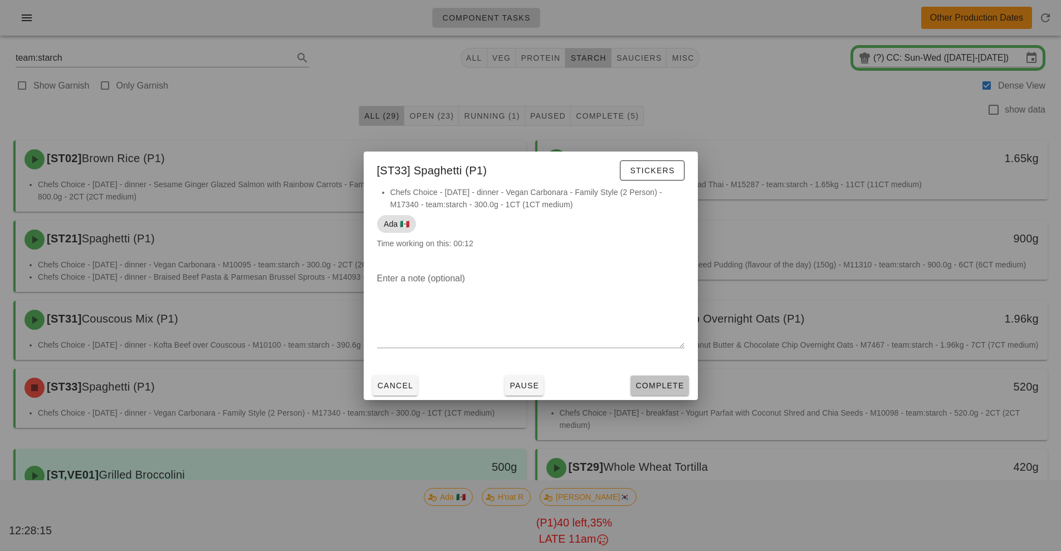
click at [655, 384] on span "Complete" at bounding box center [659, 385] width 49 height 9
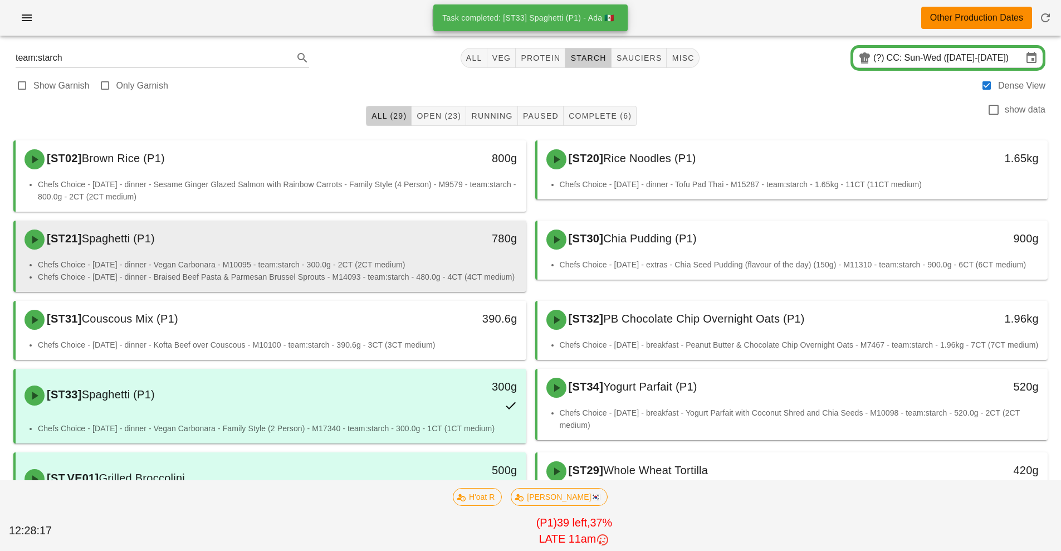
click at [408, 258] on div "[ST21] Spaghetti (P1) 780g" at bounding box center [271, 240] width 511 height 38
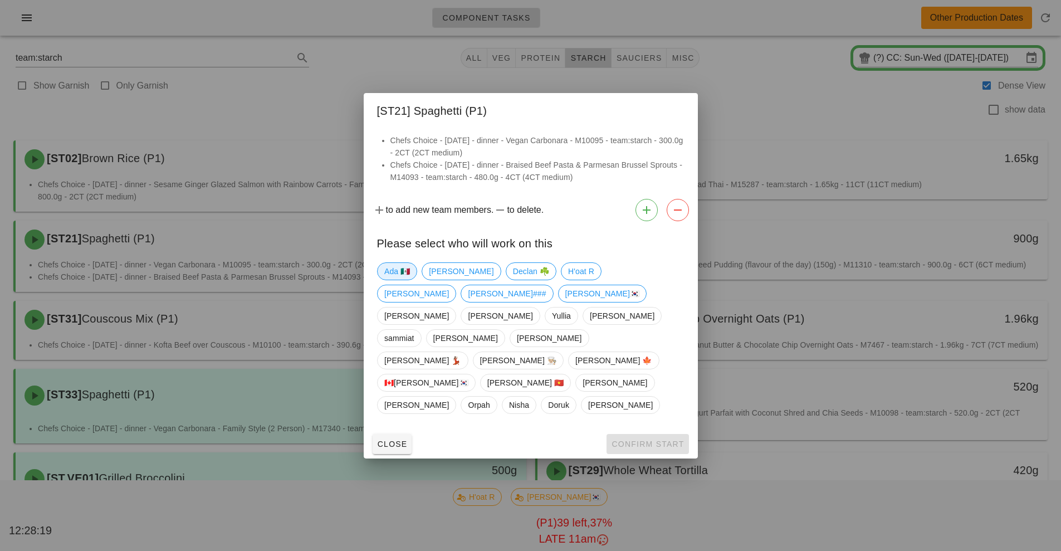
click at [390, 280] on span "Ada 🇲🇽" at bounding box center [397, 271] width 26 height 17
click at [628, 439] on span "Confirm Start" at bounding box center [647, 443] width 73 height 9
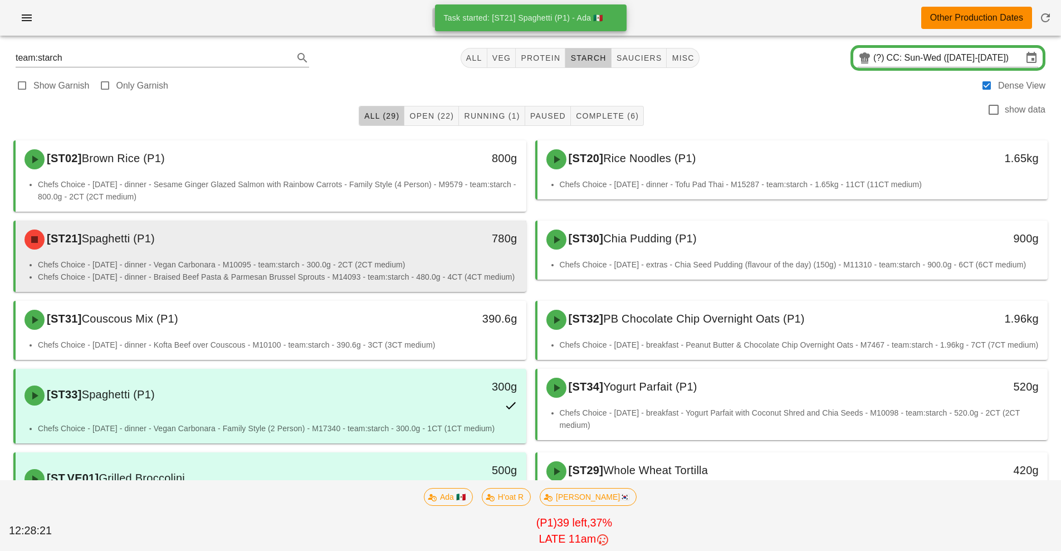
click at [458, 269] on li "Chefs Choice - [DATE] - dinner - Vegan Carbonara - M10095 - team:starch - 300.0…" at bounding box center [277, 264] width 479 height 12
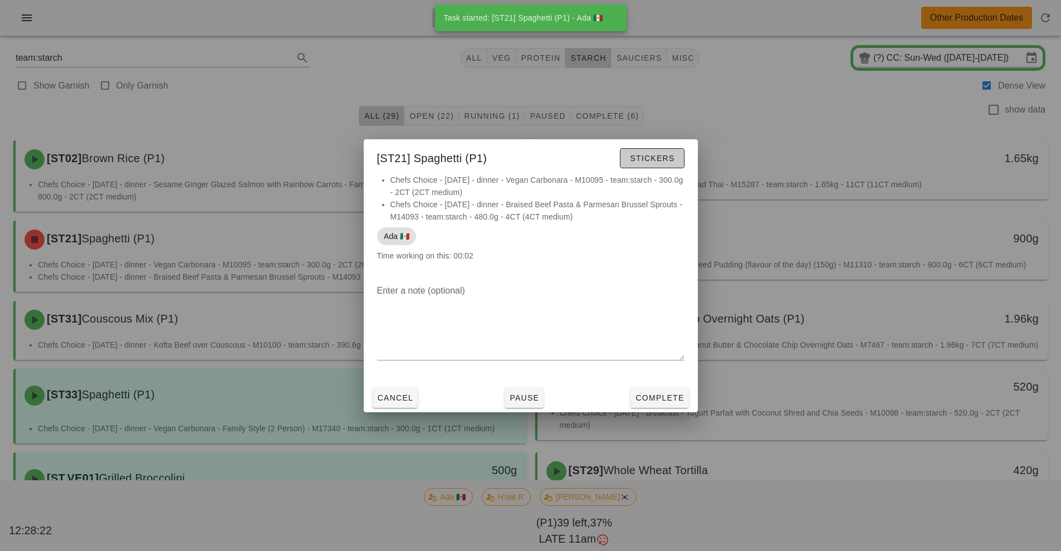
click at [657, 160] on span "Stickers" at bounding box center [651, 158] width 45 height 9
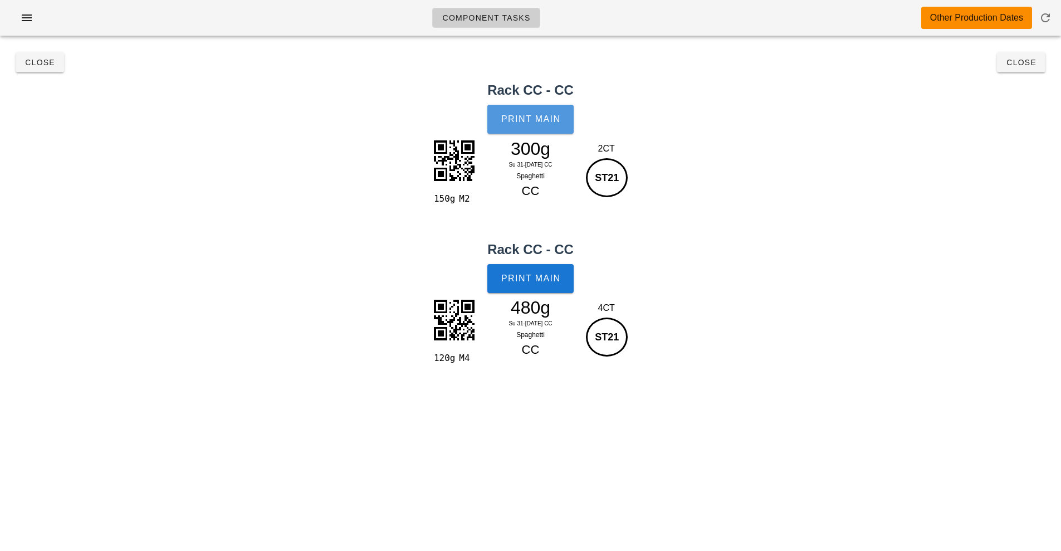
click at [535, 119] on span "Print Main" at bounding box center [531, 119] width 60 height 10
click at [553, 285] on button "Print Main" at bounding box center [530, 278] width 86 height 29
click at [1017, 63] on span "Close" at bounding box center [1021, 62] width 31 height 9
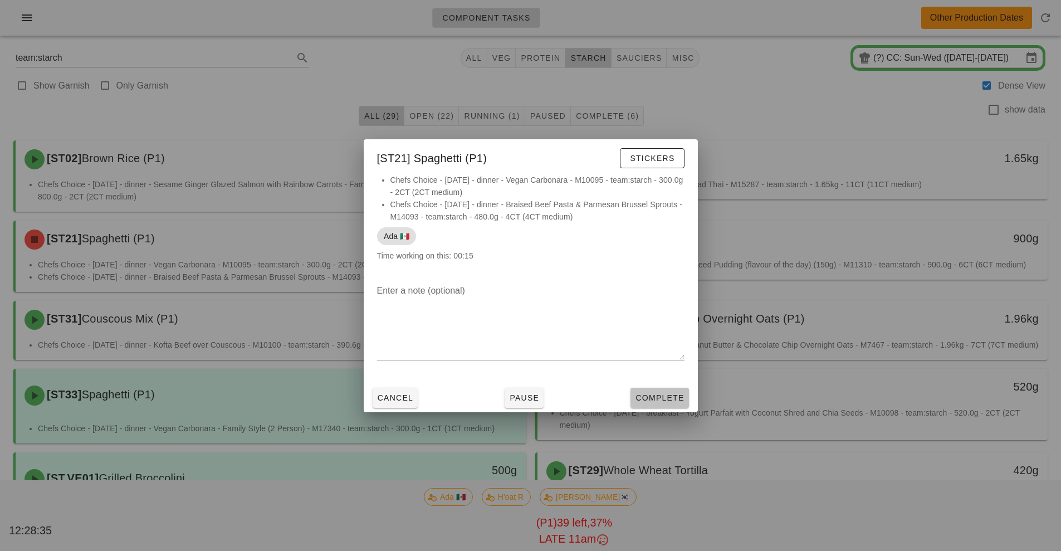
click at [669, 399] on span "Complete" at bounding box center [659, 397] width 49 height 9
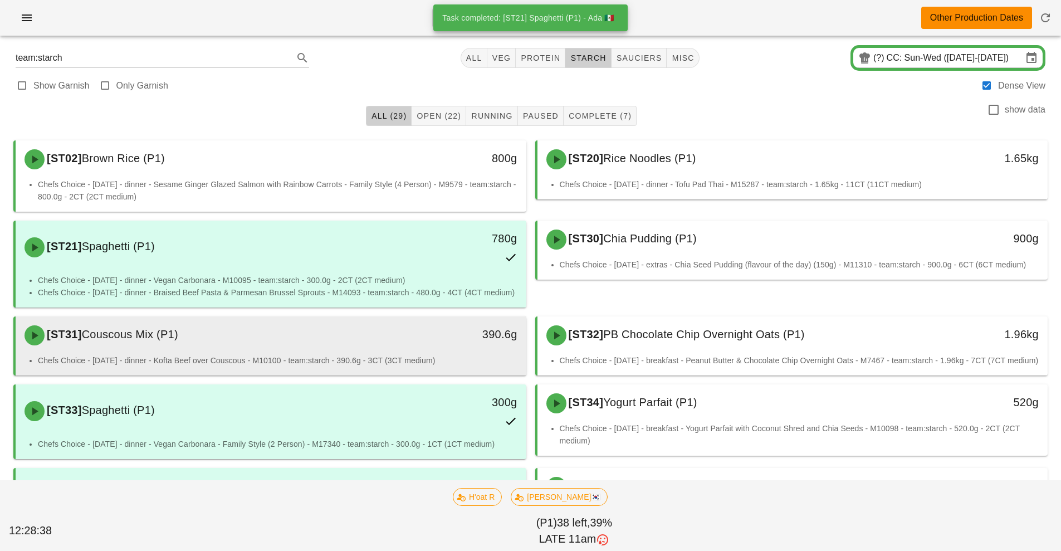
click at [388, 348] on div "[ST31] Couscous Mix (P1)" at bounding box center [207, 335] width 379 height 33
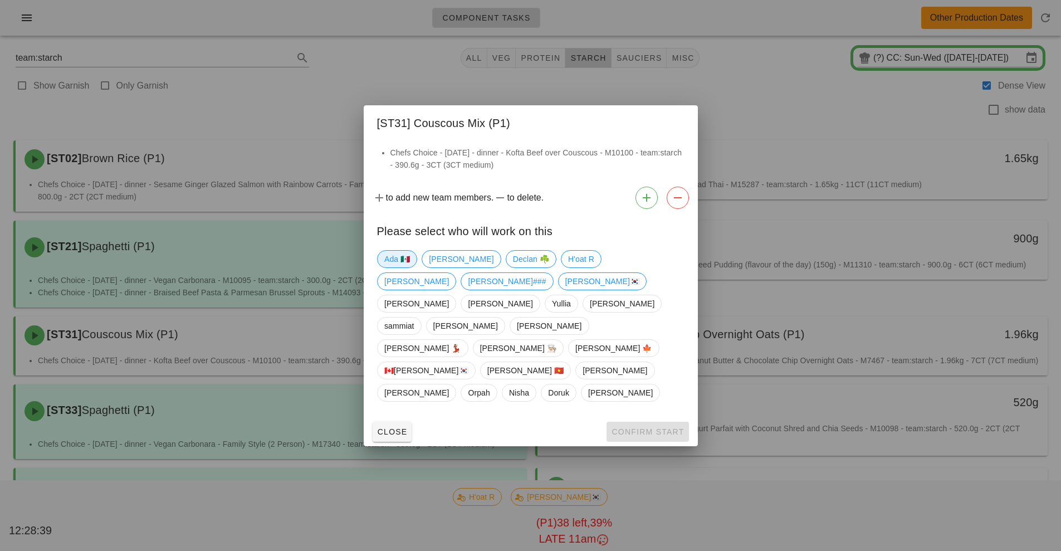
click at [396, 267] on span "Ada 🇲🇽" at bounding box center [397, 259] width 26 height 17
click at [632, 427] on span "Confirm Start" at bounding box center [647, 431] width 73 height 9
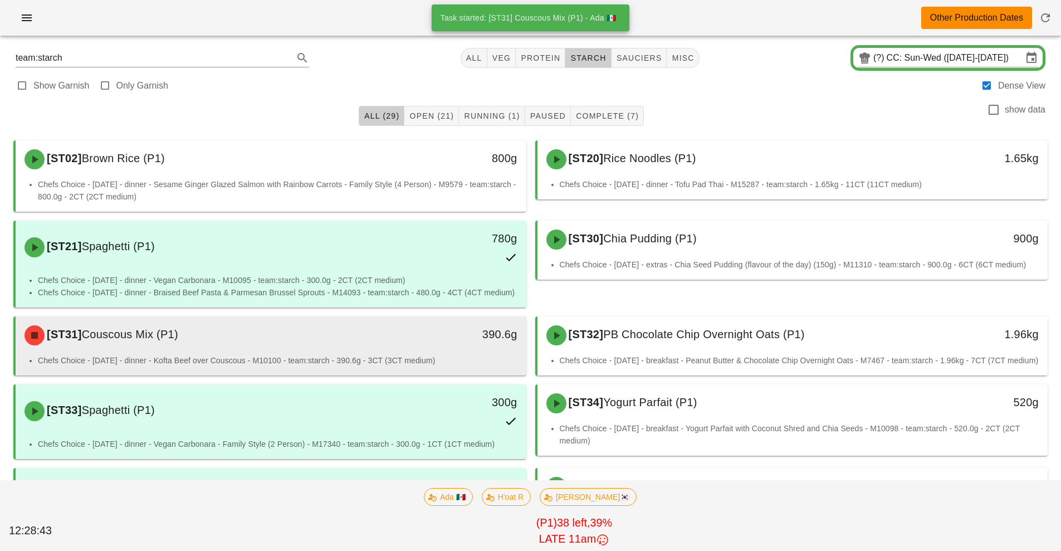
click at [424, 358] on li "Chefs Choice - [DATE] - dinner - Kofta Beef over Couscous - M10100 - team:starc…" at bounding box center [277, 360] width 479 height 12
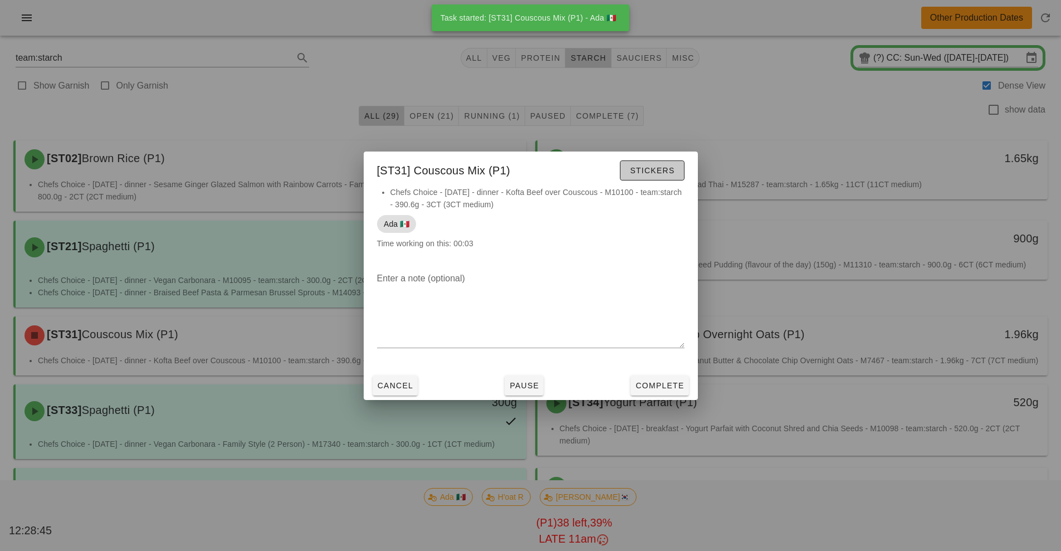
click at [657, 168] on span "Stickers" at bounding box center [651, 170] width 45 height 9
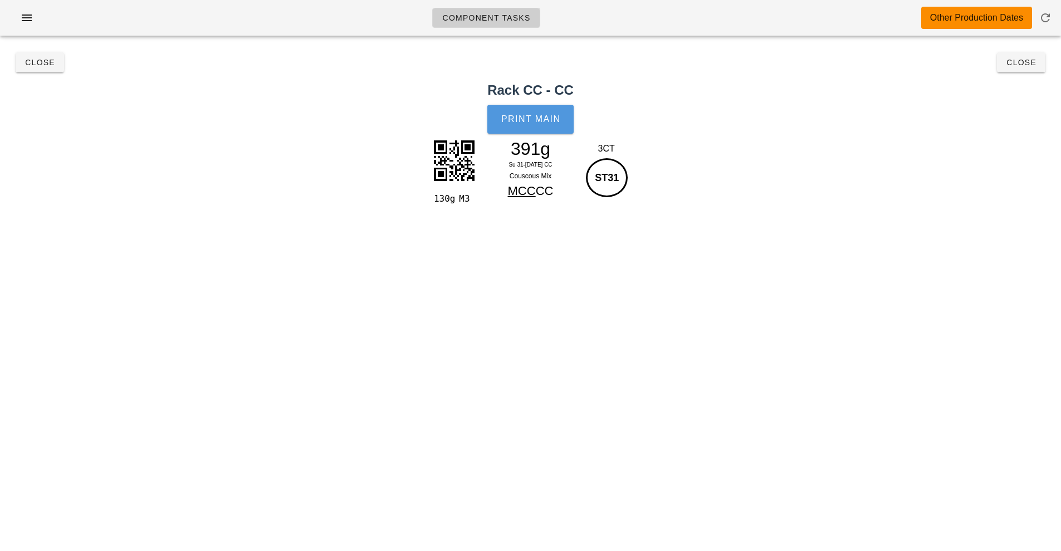
click at [546, 120] on span "Print Main" at bounding box center [531, 119] width 60 height 10
click at [1012, 68] on button "Close" at bounding box center [1021, 62] width 48 height 20
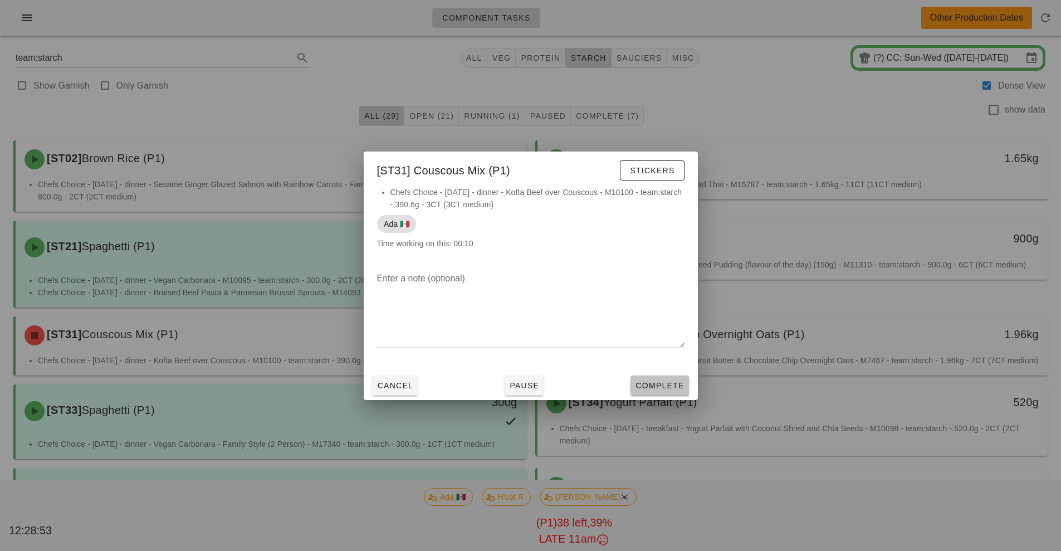
click at [664, 383] on span "Complete" at bounding box center [659, 385] width 49 height 9
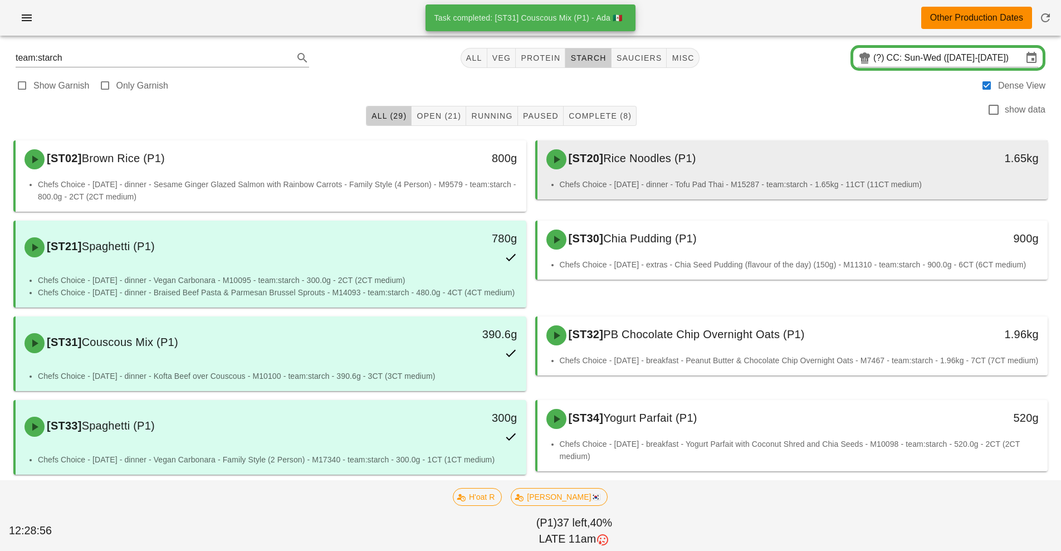
click at [762, 168] on div "[ST20] Rice Noodles (P1)" at bounding box center [729, 159] width 379 height 33
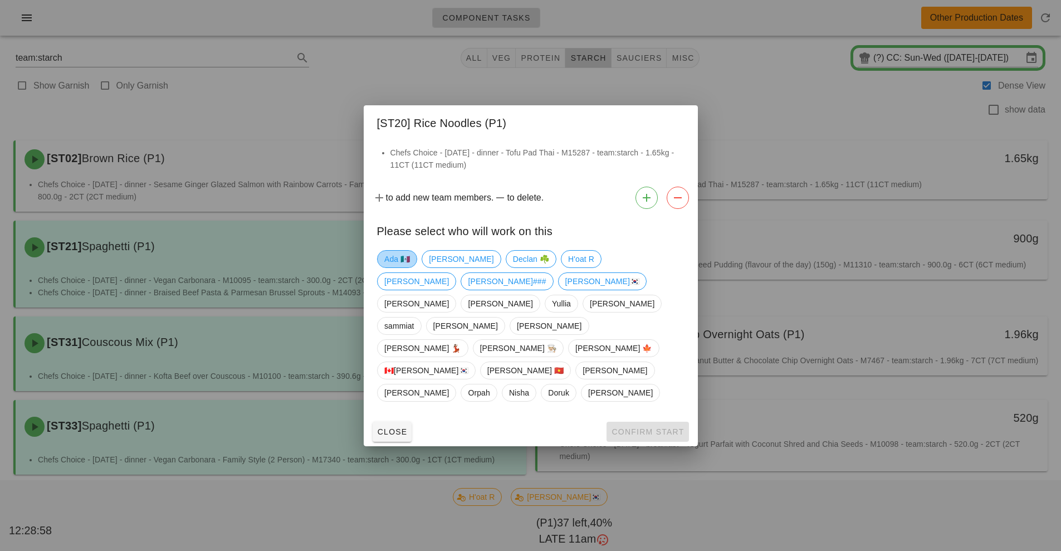
click at [393, 267] on span "Ada 🇲🇽" at bounding box center [397, 259] width 26 height 17
click at [635, 427] on span "Confirm Start" at bounding box center [647, 431] width 73 height 9
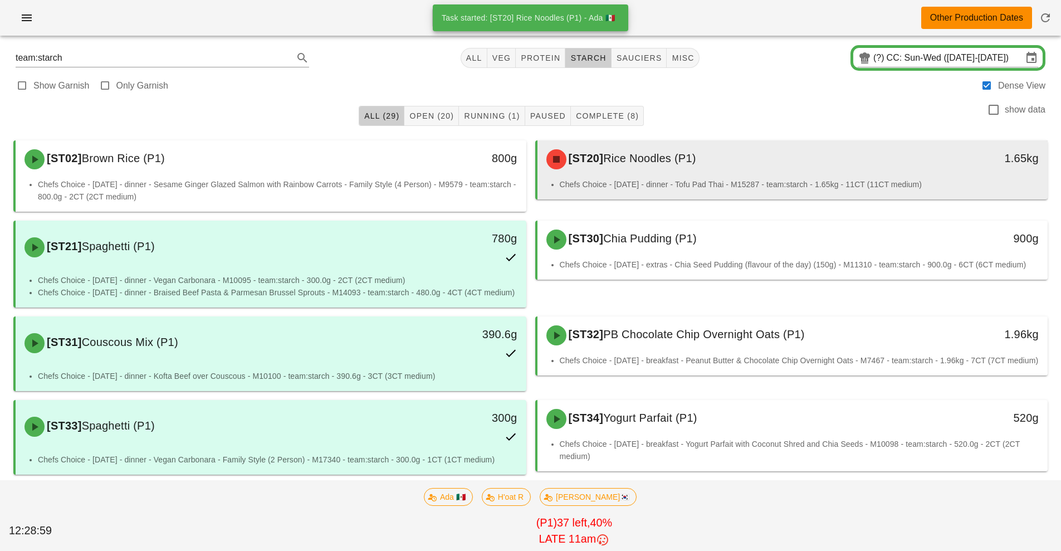
click at [818, 168] on div "[ST20] Rice Noodles (P1)" at bounding box center [729, 159] width 379 height 33
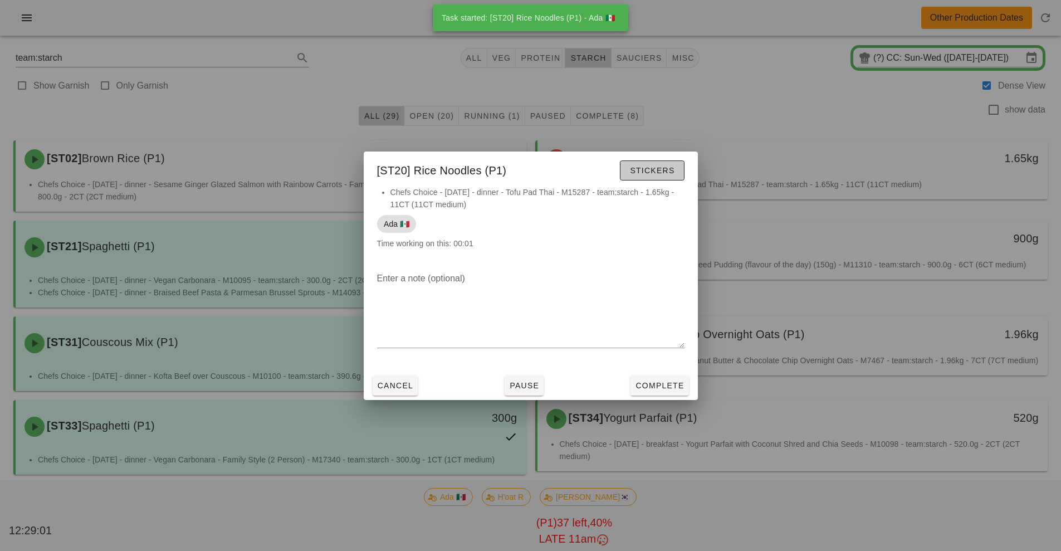
click at [657, 171] on span "Stickers" at bounding box center [651, 170] width 45 height 9
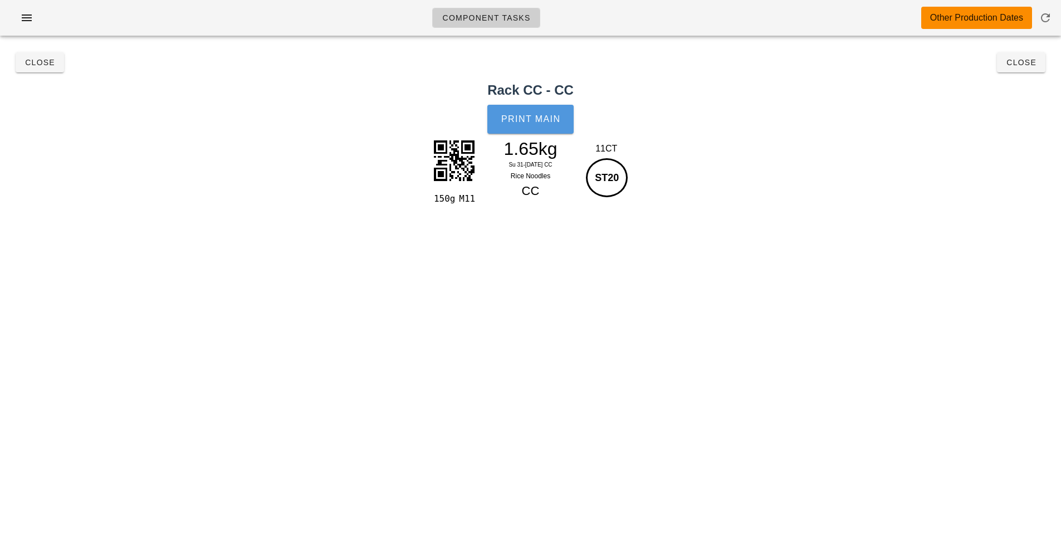
click at [536, 119] on span "Print Main" at bounding box center [531, 119] width 60 height 10
click at [1018, 63] on span "Close" at bounding box center [1021, 62] width 31 height 9
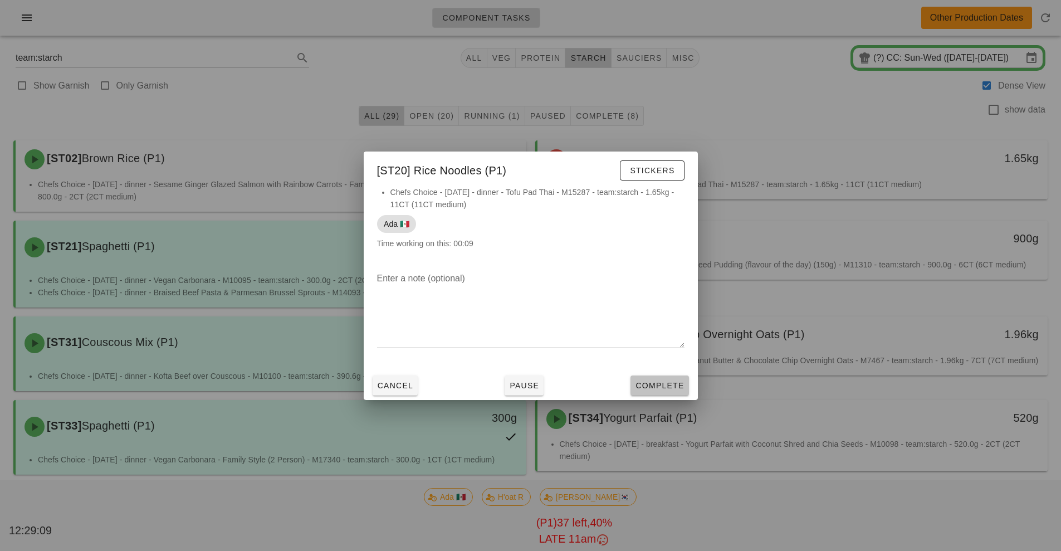
click at [663, 383] on span "Complete" at bounding box center [659, 385] width 49 height 9
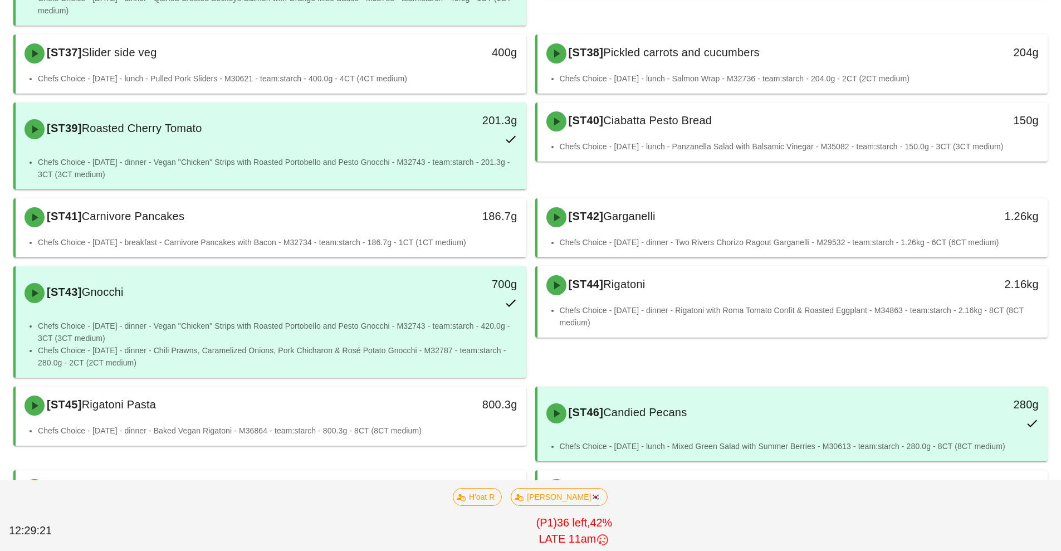
scroll to position [673, 0]
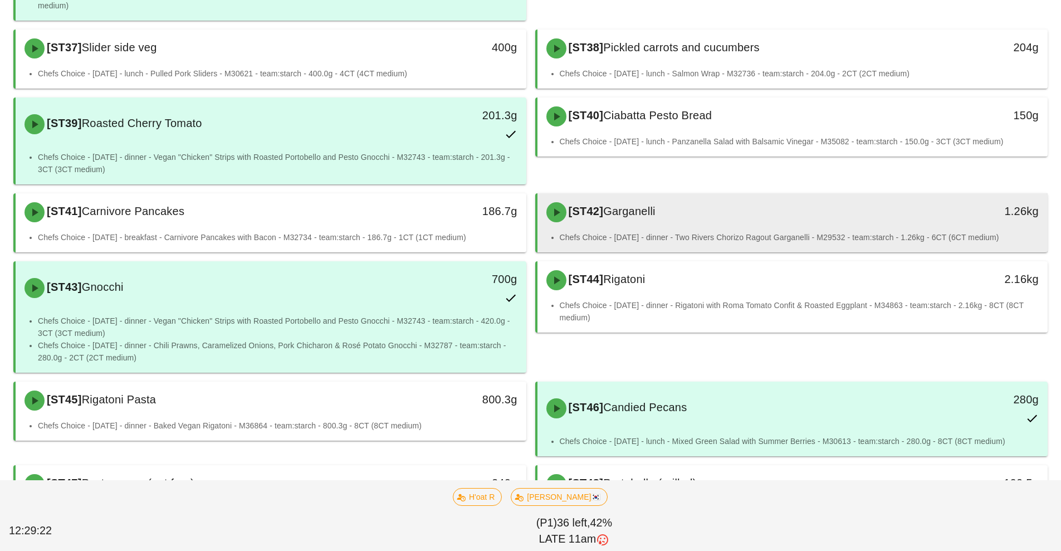
click at [709, 226] on div "[ST42] Garganelli" at bounding box center [729, 211] width 379 height 33
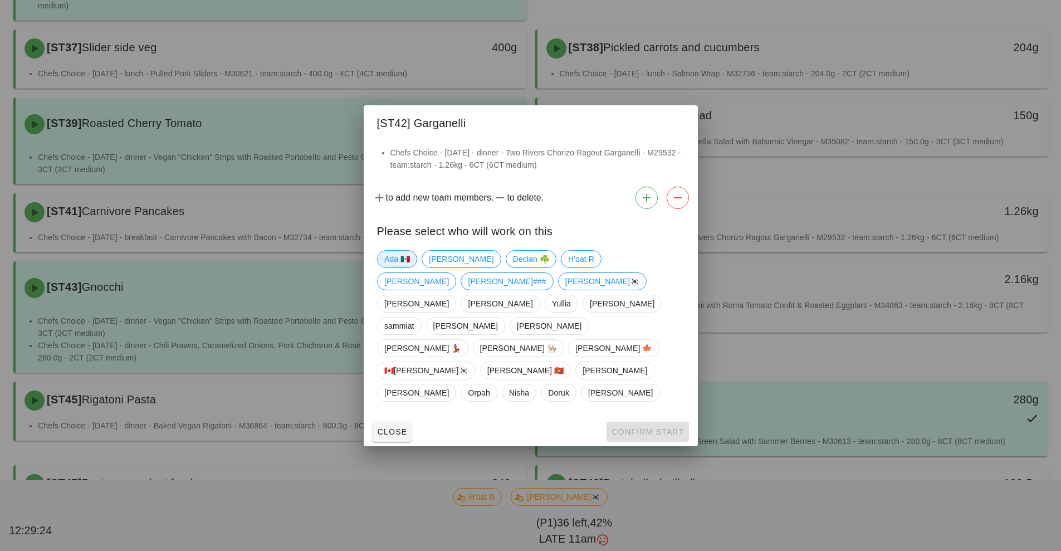
click at [396, 267] on span "Ada 🇲🇽" at bounding box center [397, 259] width 26 height 17
click at [634, 427] on span "Confirm Start" at bounding box center [647, 431] width 73 height 9
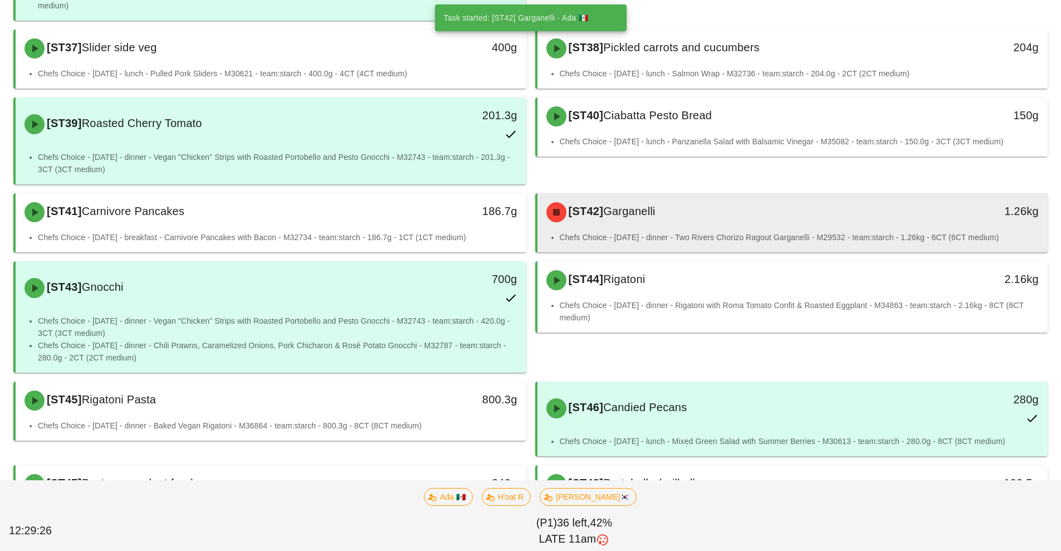
click at [747, 228] on div "[ST42] Garganelli" at bounding box center [729, 211] width 379 height 33
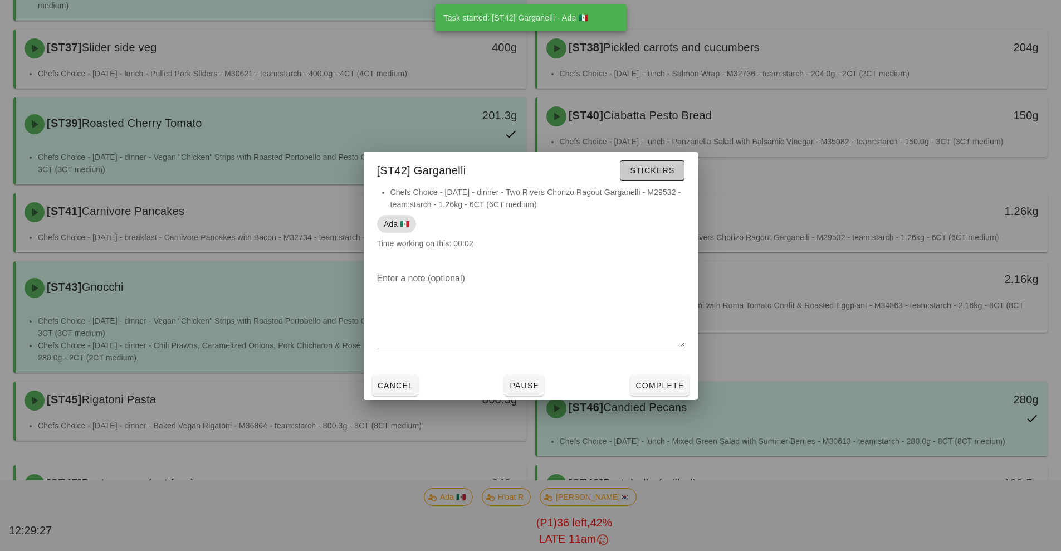
click at [661, 172] on span "Stickers" at bounding box center [651, 170] width 45 height 9
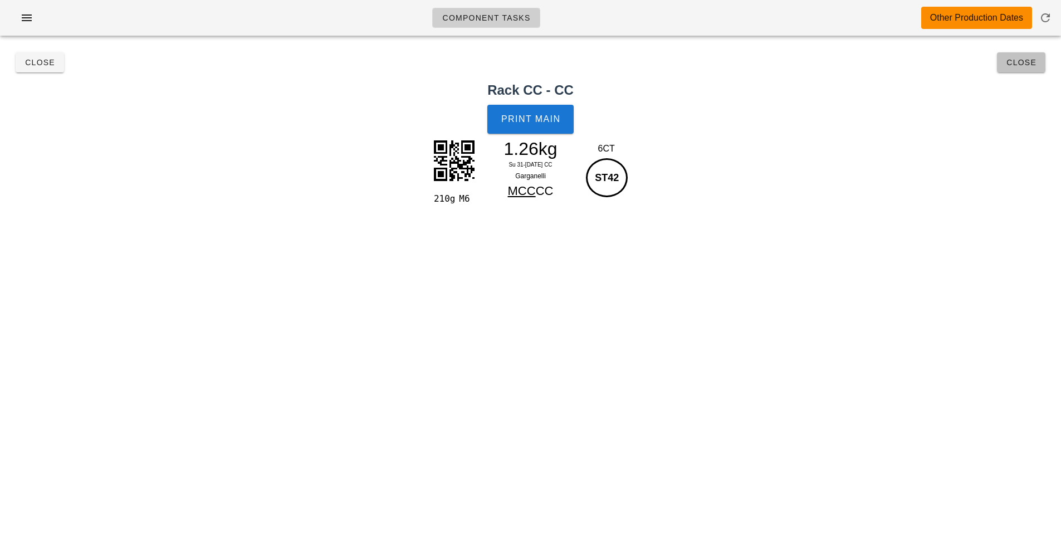
click at [1013, 71] on button "Close" at bounding box center [1021, 62] width 48 height 20
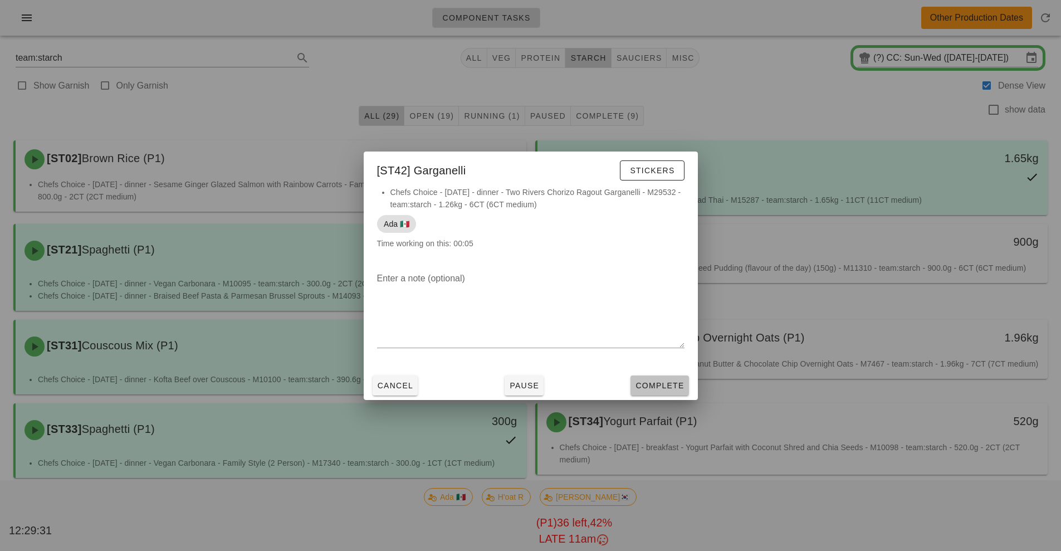
click at [649, 386] on span "Complete" at bounding box center [659, 385] width 49 height 9
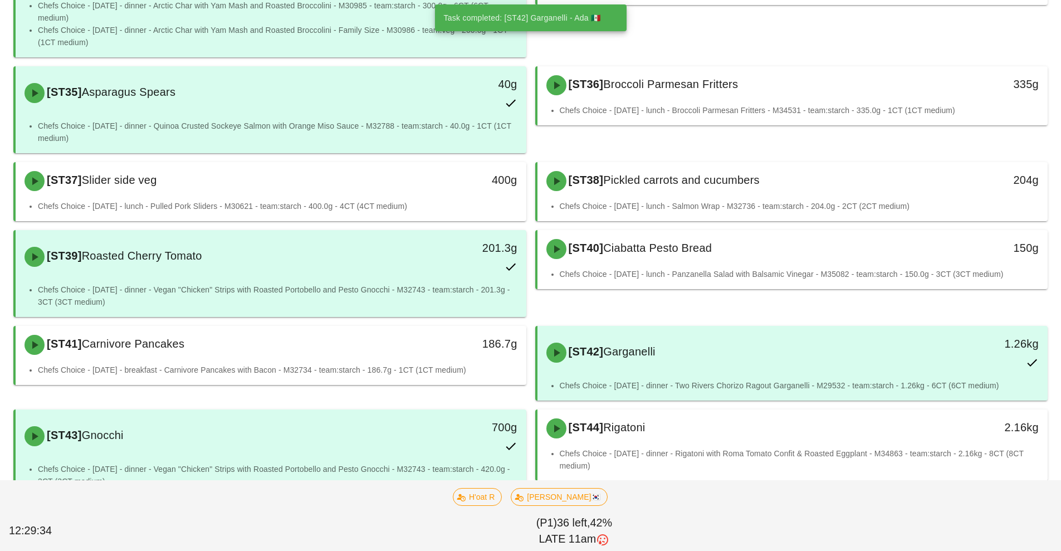
scroll to position [716, 0]
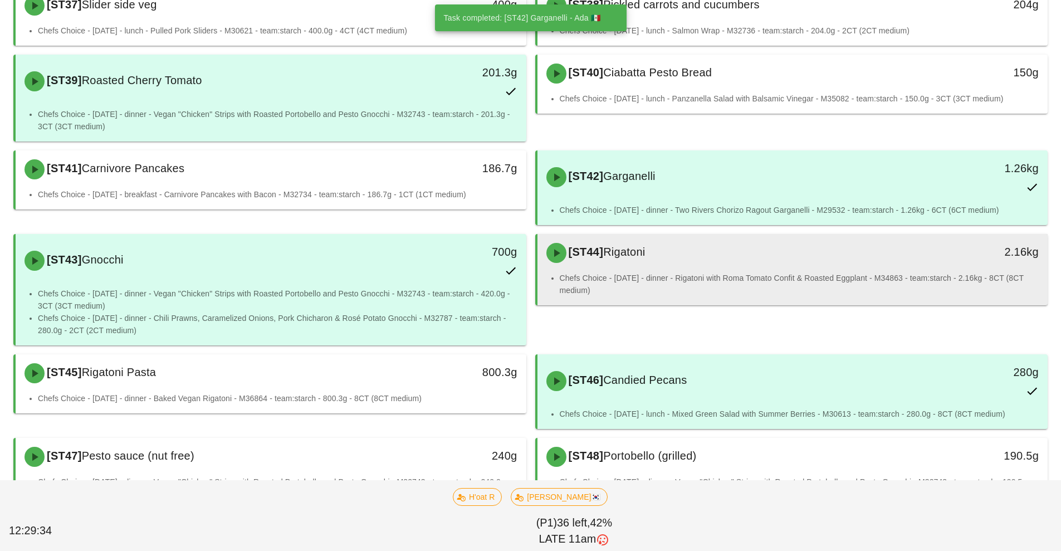
click at [666, 264] on div "[ST44] Rigatoni" at bounding box center [729, 252] width 379 height 33
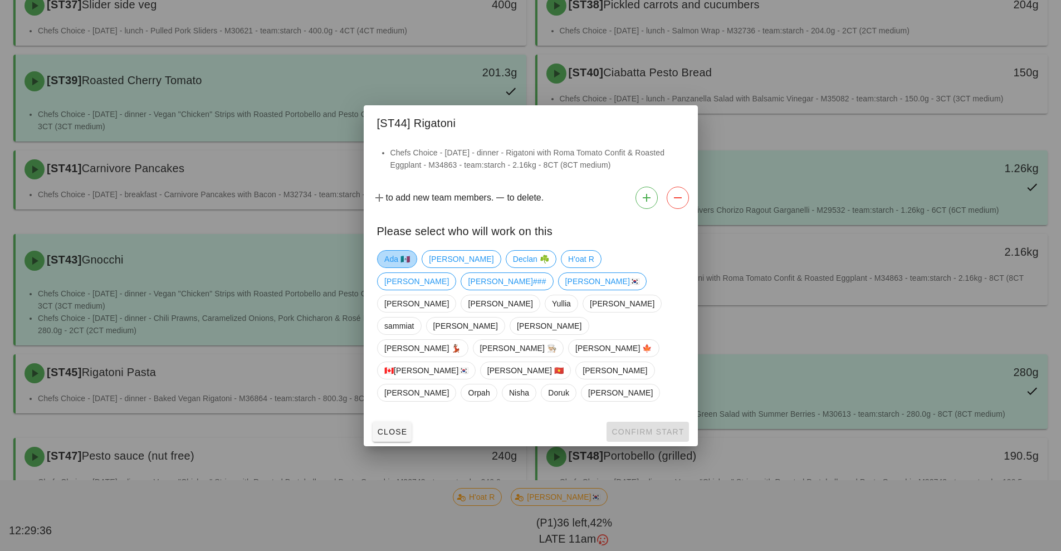
click at [400, 267] on span "Ada 🇲🇽" at bounding box center [397, 259] width 26 height 17
click at [639, 422] on button "Confirm Start" at bounding box center [647, 432] width 82 height 20
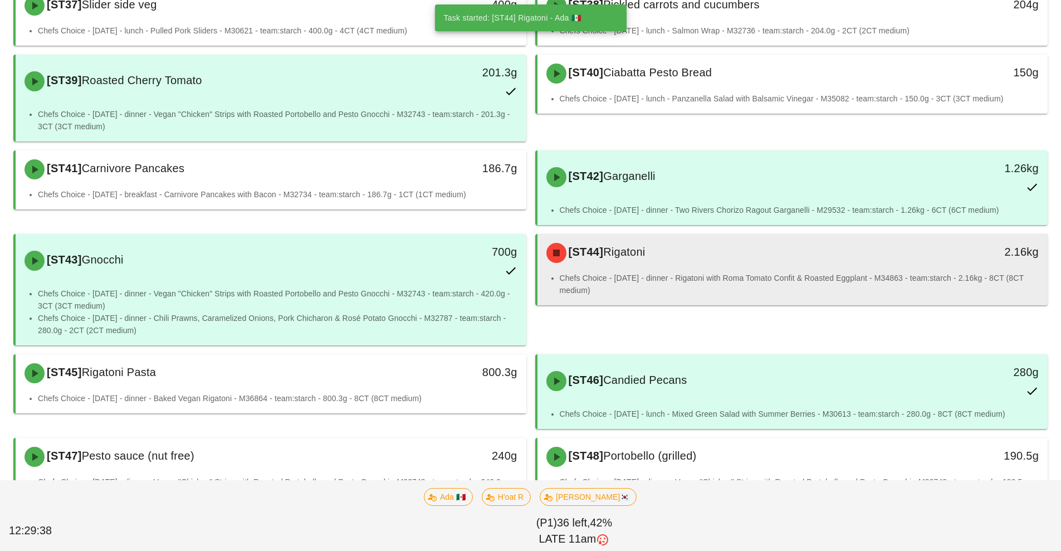
click at [632, 288] on li "Chefs Choice - [DATE] - dinner - Rigatoni with Roma Tomato Confit & Roasted Egg…" at bounding box center [799, 284] width 479 height 25
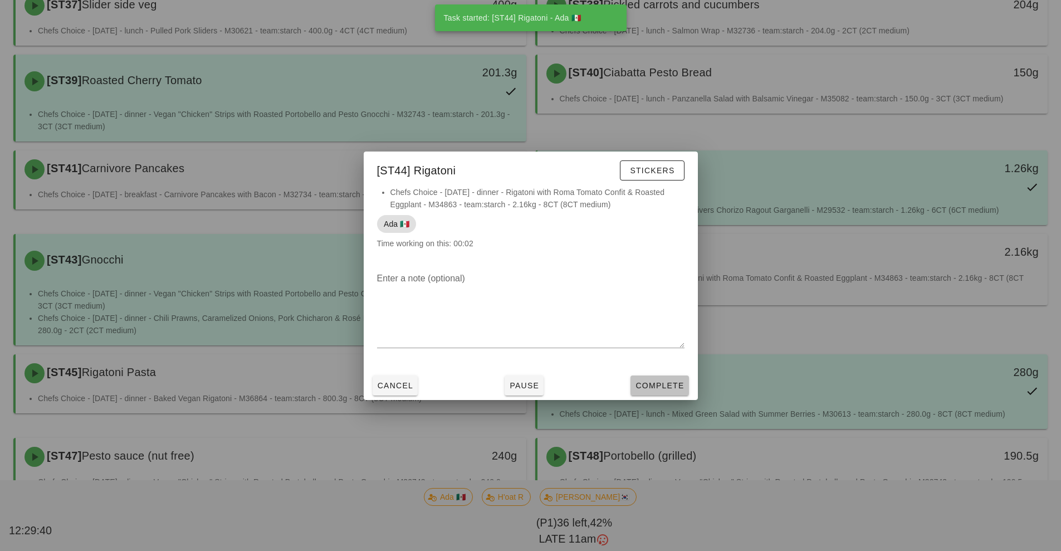
click at [667, 382] on span "Complete" at bounding box center [659, 385] width 49 height 9
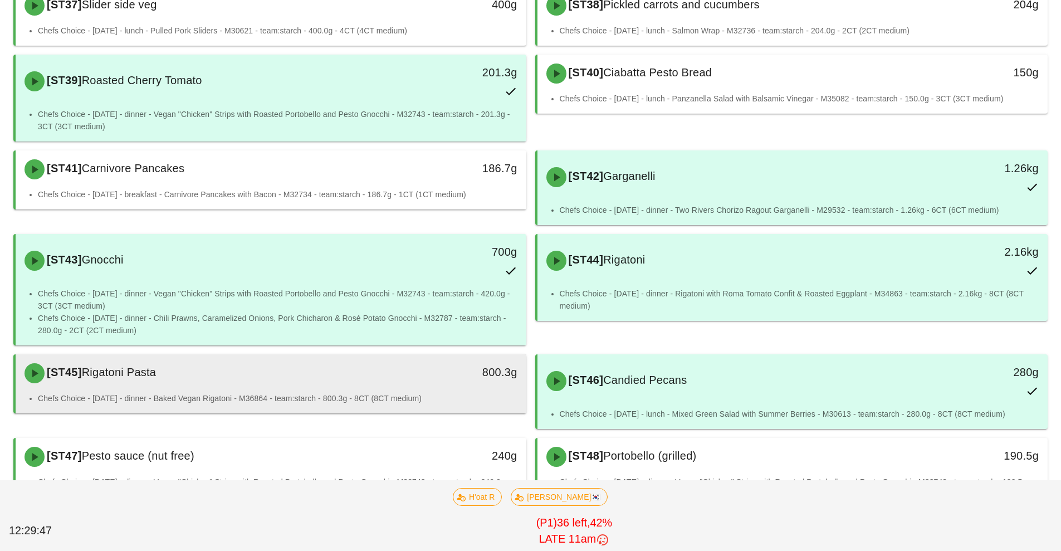
click at [407, 373] on div "800.3g" at bounding box center [460, 372] width 113 height 18
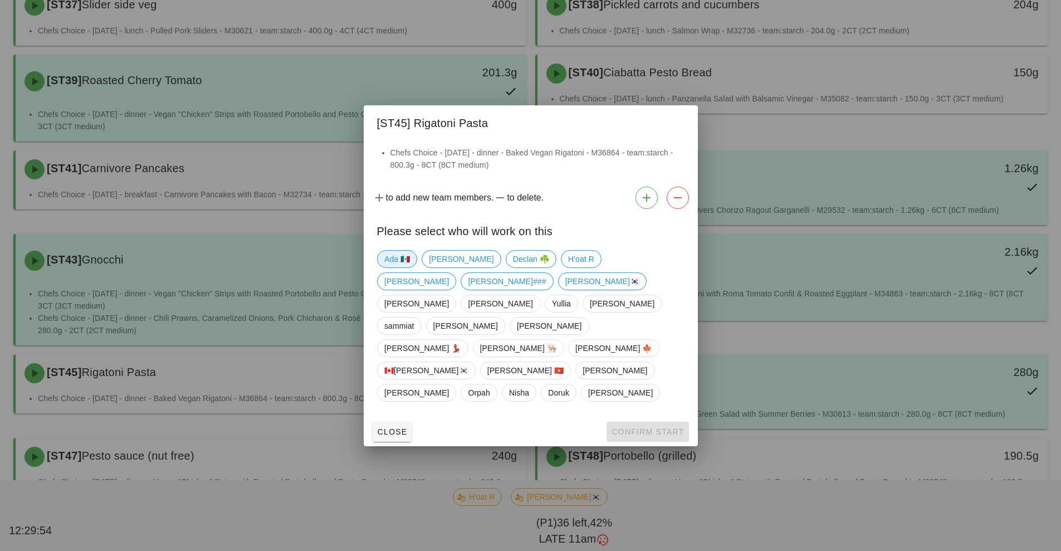
click at [398, 267] on span "Ada 🇲🇽" at bounding box center [397, 259] width 26 height 17
click at [620, 422] on button "Confirm Start" at bounding box center [647, 432] width 82 height 20
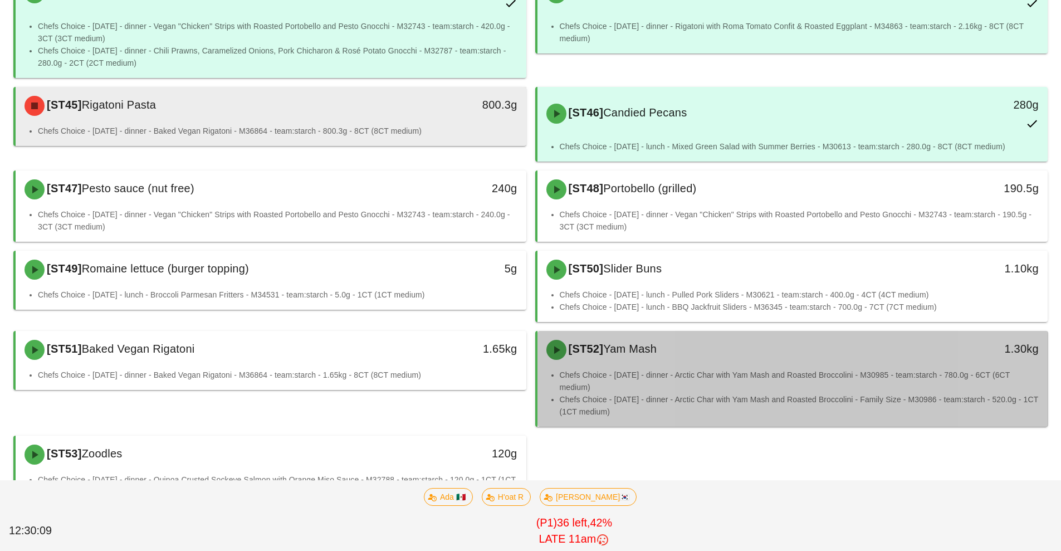
scroll to position [1020, 0]
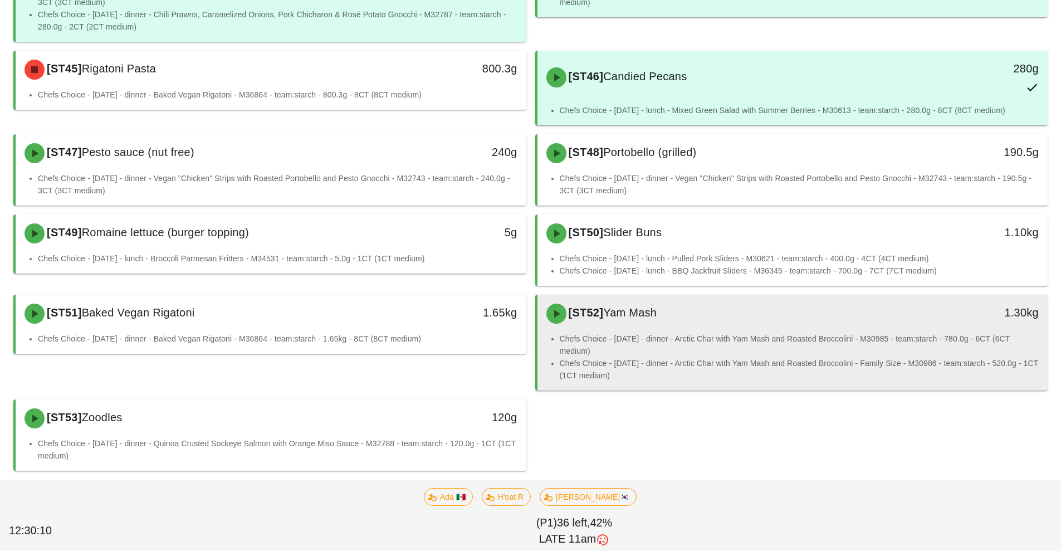
click at [694, 355] on li "Chefs Choice - [DATE] - dinner - Arctic Char with Yam Mash and Roasted Broccoli…" at bounding box center [799, 344] width 479 height 25
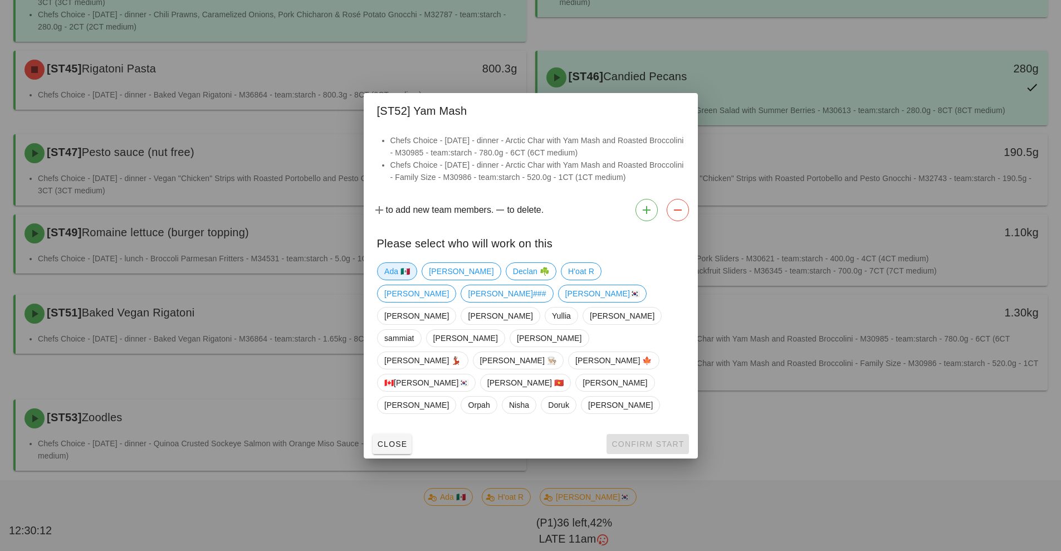
click at [397, 280] on span "Ada 🇲🇽" at bounding box center [397, 271] width 26 height 17
click at [628, 439] on span "Confirm Start" at bounding box center [647, 443] width 73 height 9
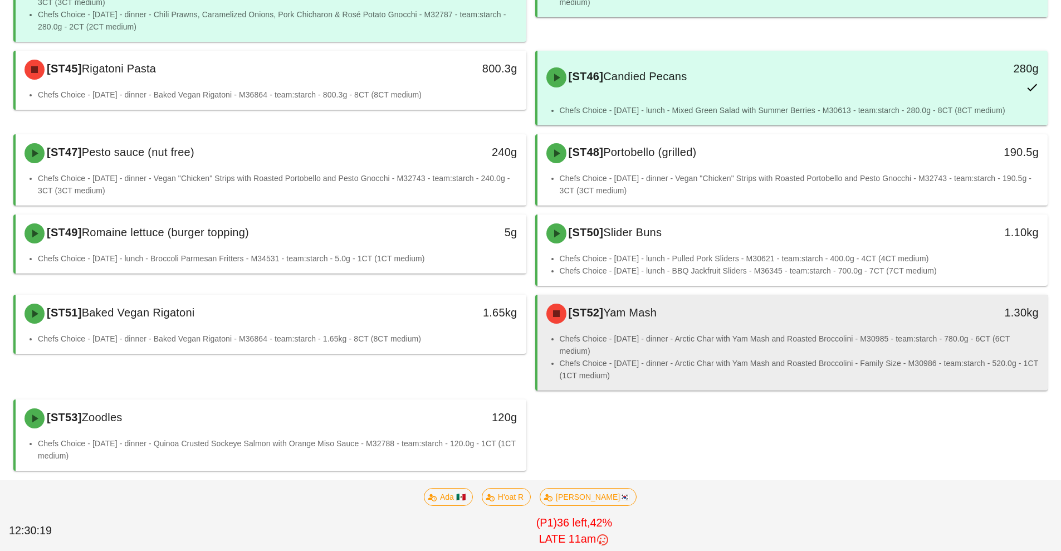
click at [785, 333] on li "Chefs Choice - [DATE] - dinner - Arctic Char with Yam Mash and Roasted Broccoli…" at bounding box center [799, 344] width 479 height 25
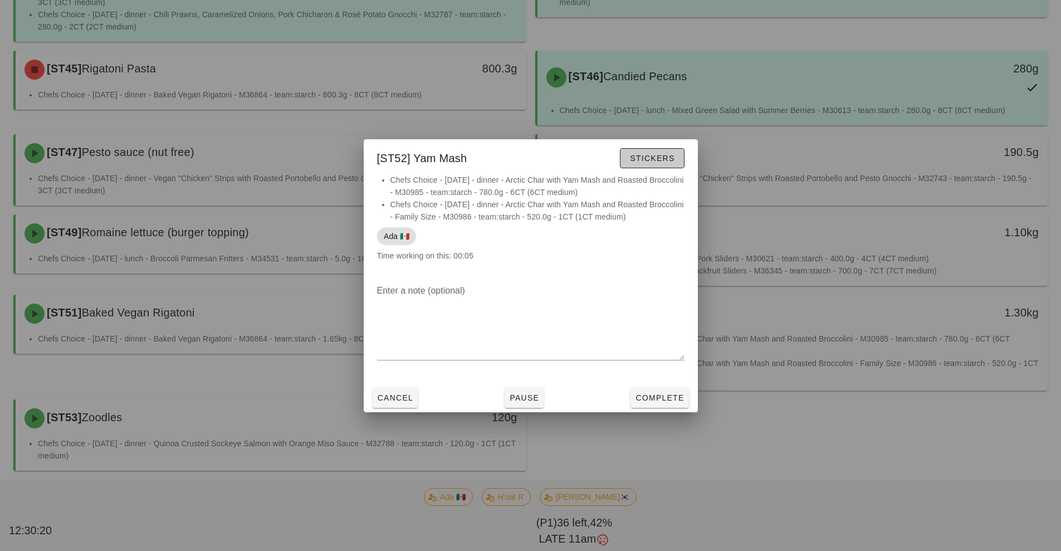
click at [658, 159] on span "Stickers" at bounding box center [651, 158] width 45 height 9
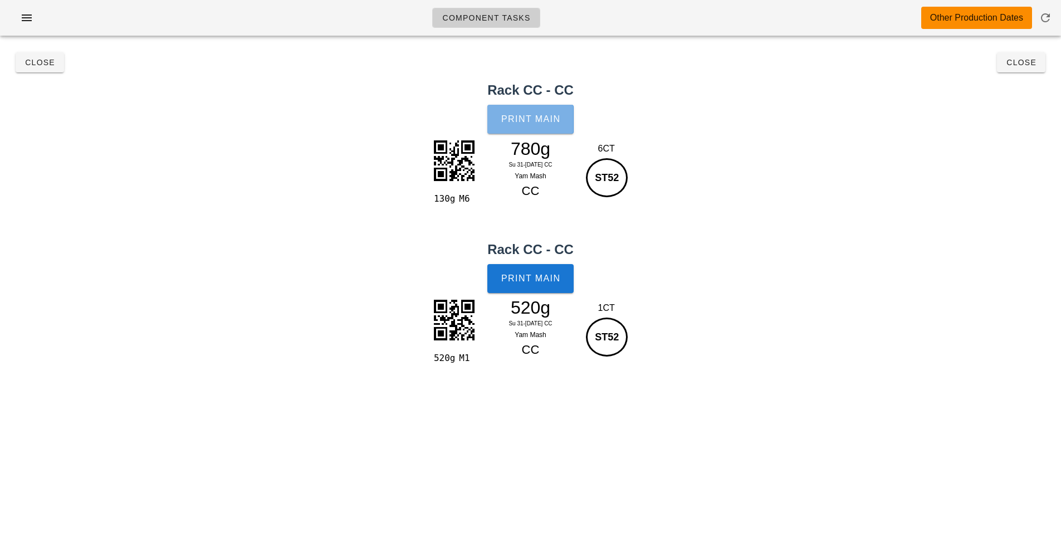
click at [541, 117] on span "Print Main" at bounding box center [531, 119] width 60 height 10
click at [537, 276] on span "Print Main" at bounding box center [531, 278] width 60 height 10
click at [1017, 66] on span "Close" at bounding box center [1021, 62] width 31 height 9
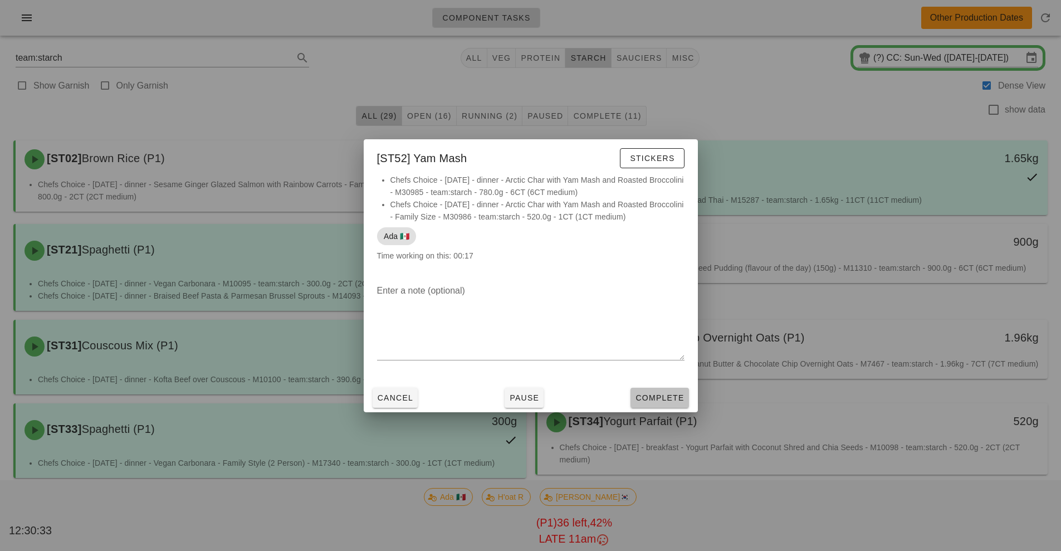
click at [659, 404] on button "Complete" at bounding box center [659, 398] width 58 height 20
